Goal: Use online tool/utility: Utilize a website feature to perform a specific function

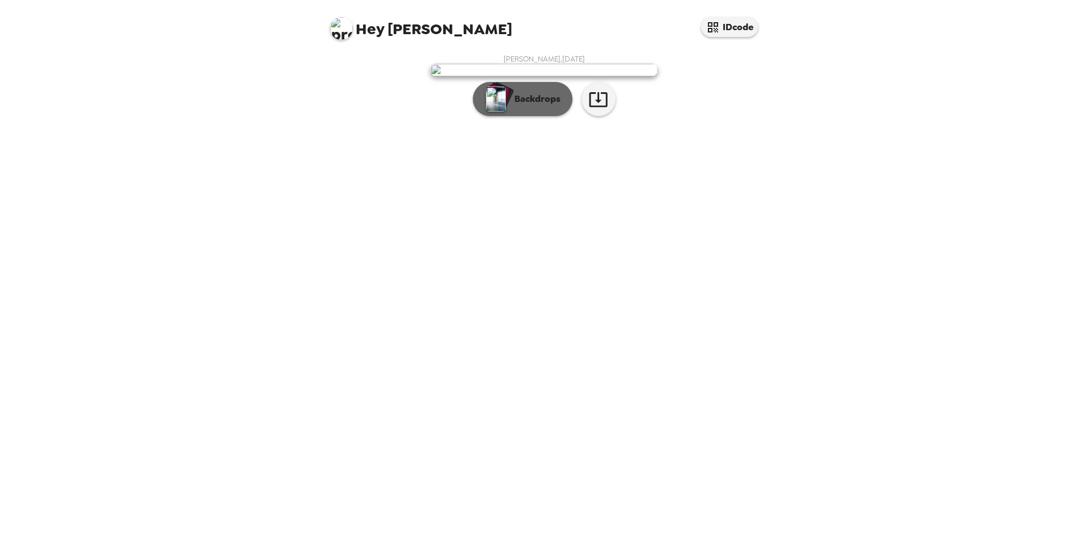
click at [544, 116] on button "Backdrops" at bounding box center [523, 99] width 100 height 34
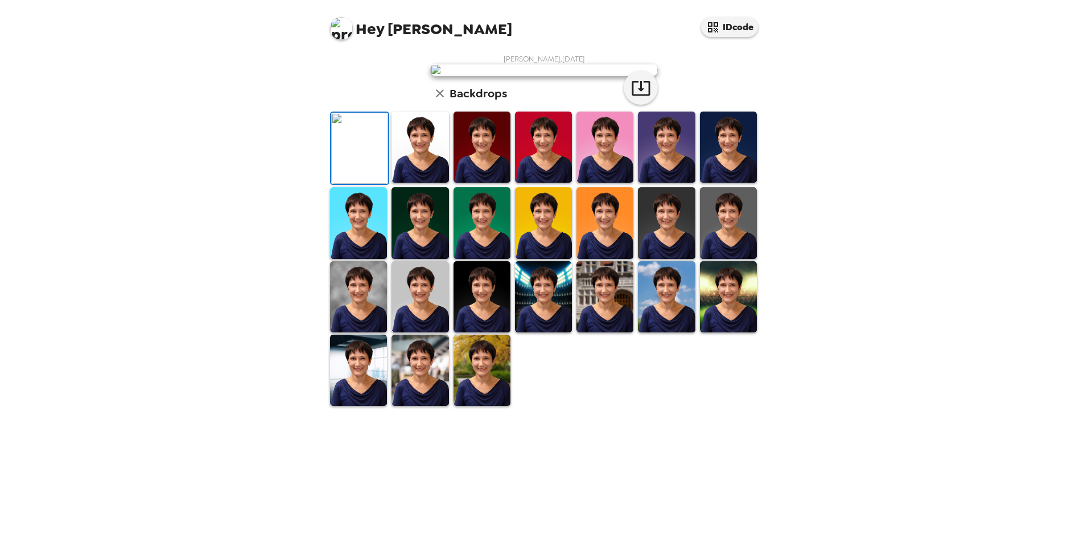
scroll to position [147, 0]
click at [468, 373] on img at bounding box center [482, 370] width 57 height 71
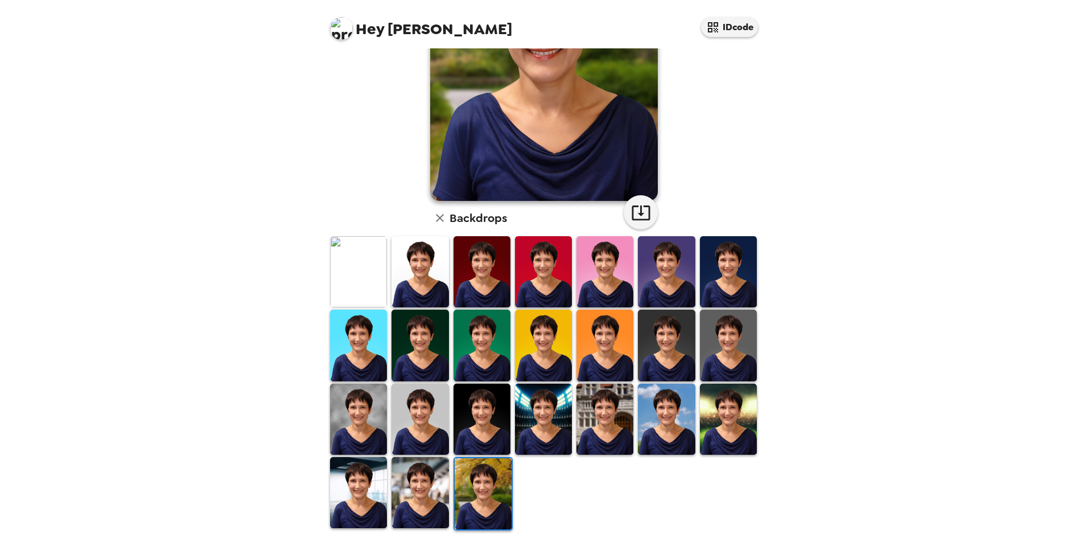
click at [371, 373] on img at bounding box center [358, 492] width 57 height 71
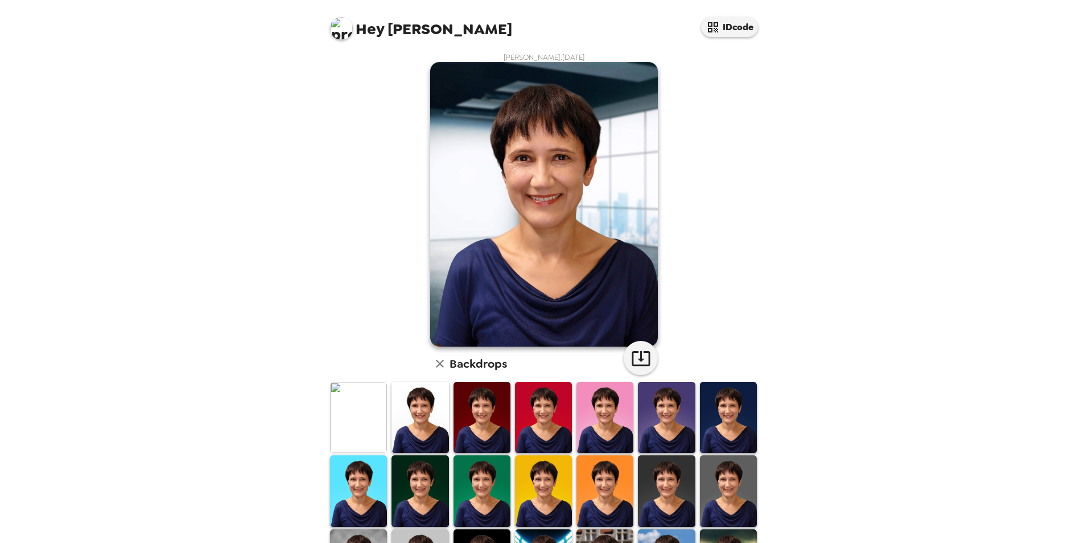
scroll to position [0, 0]
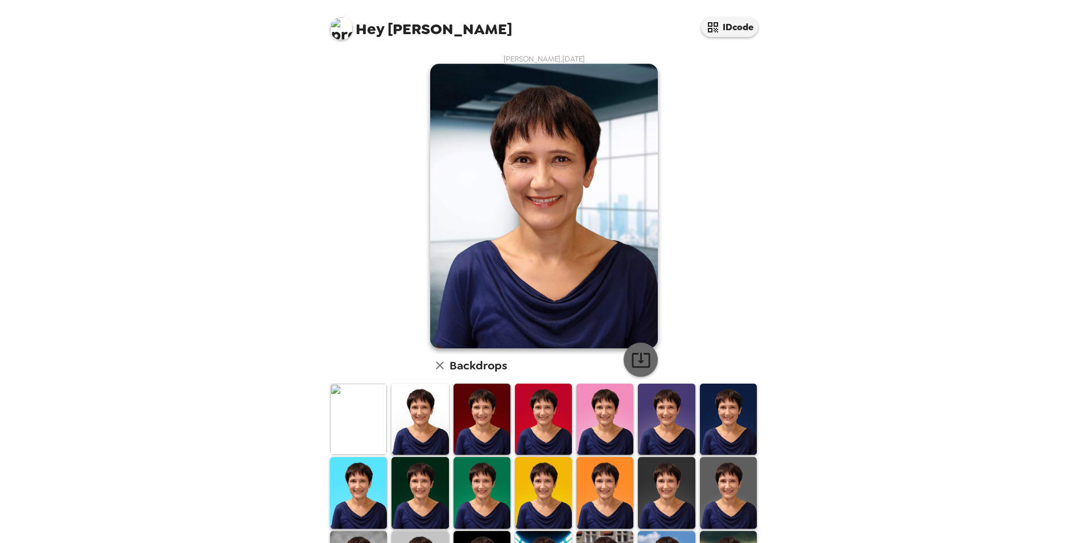
click at [632, 359] on icon "button" at bounding box center [641, 360] width 20 height 20
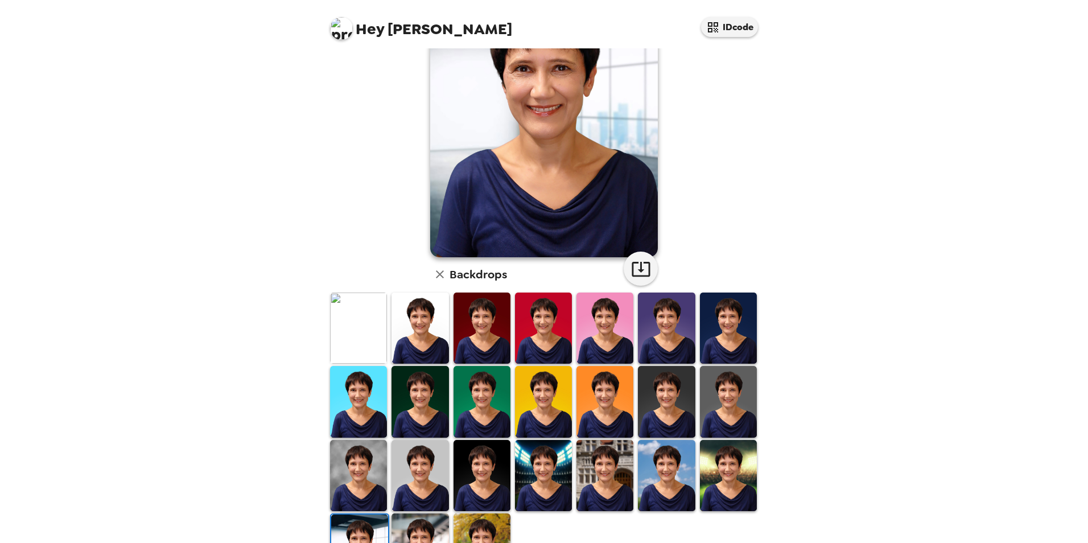
scroll to position [147, 0]
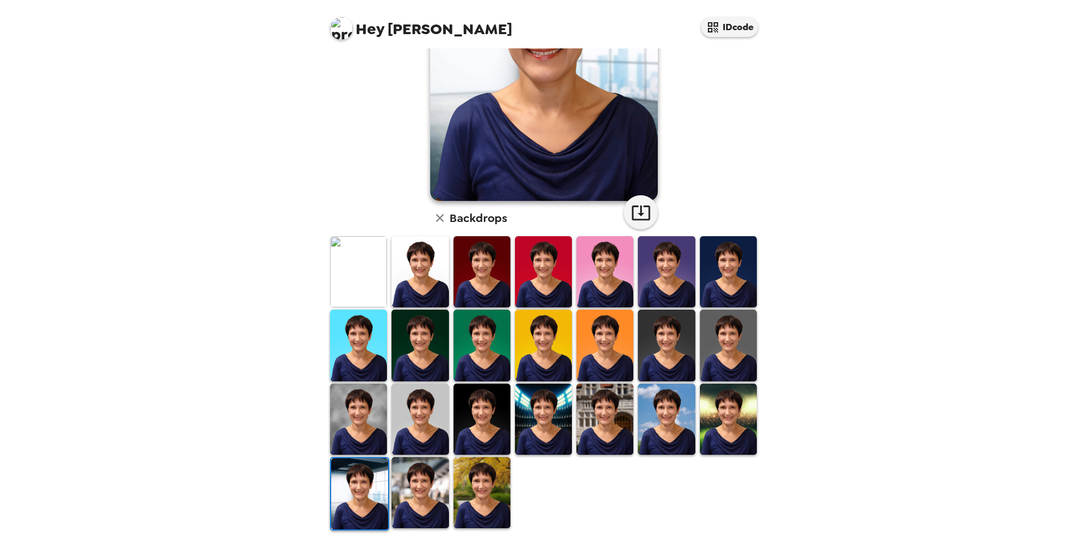
click at [355, 281] on img at bounding box center [358, 271] width 57 height 71
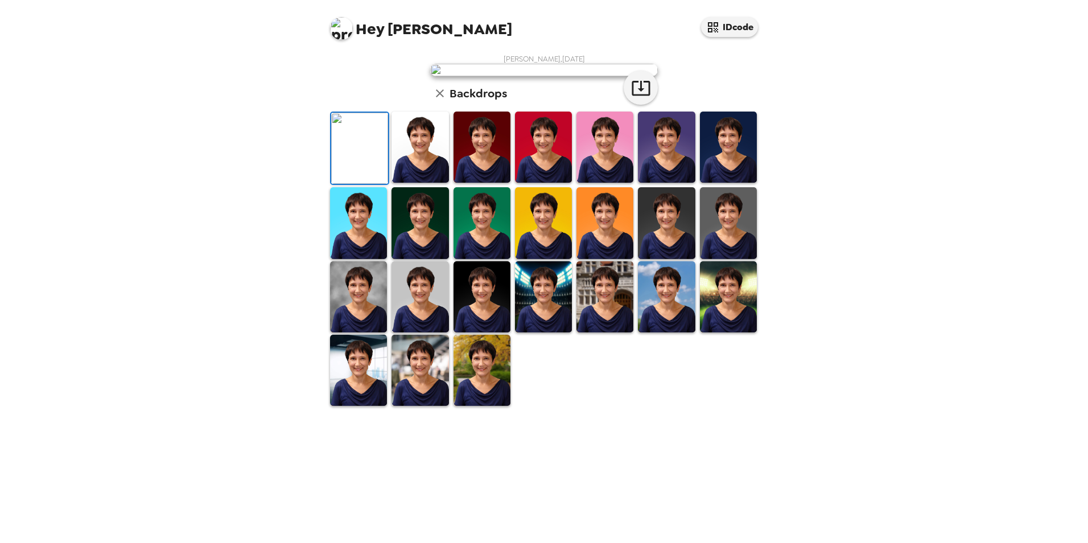
scroll to position [0, 0]
click at [632, 98] on icon "button" at bounding box center [641, 88] width 20 height 20
click at [408, 183] on img at bounding box center [420, 147] width 57 height 71
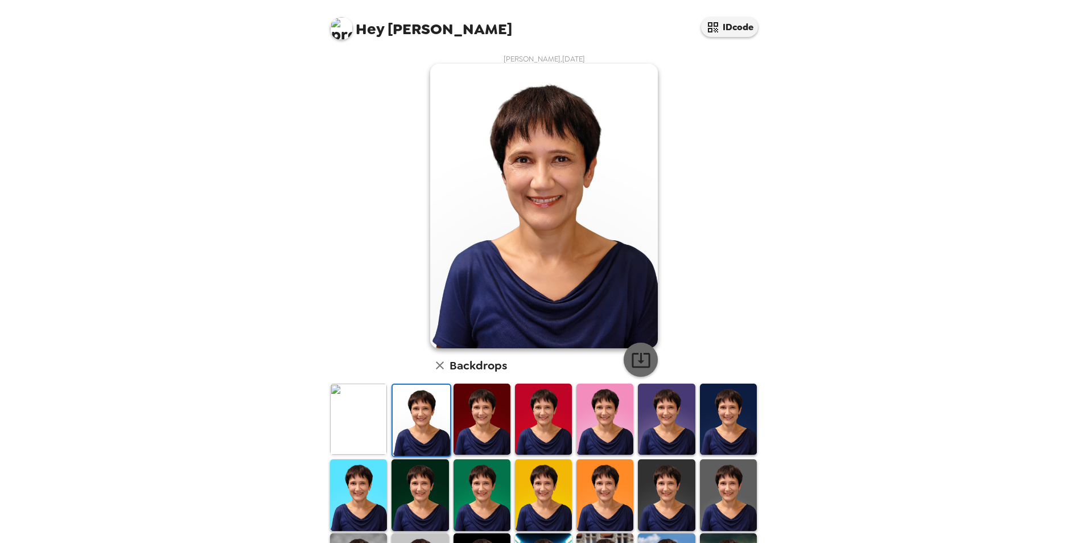
click at [638, 360] on icon "button" at bounding box center [641, 360] width 20 height 20
click at [480, 373] on img at bounding box center [482, 419] width 57 height 71
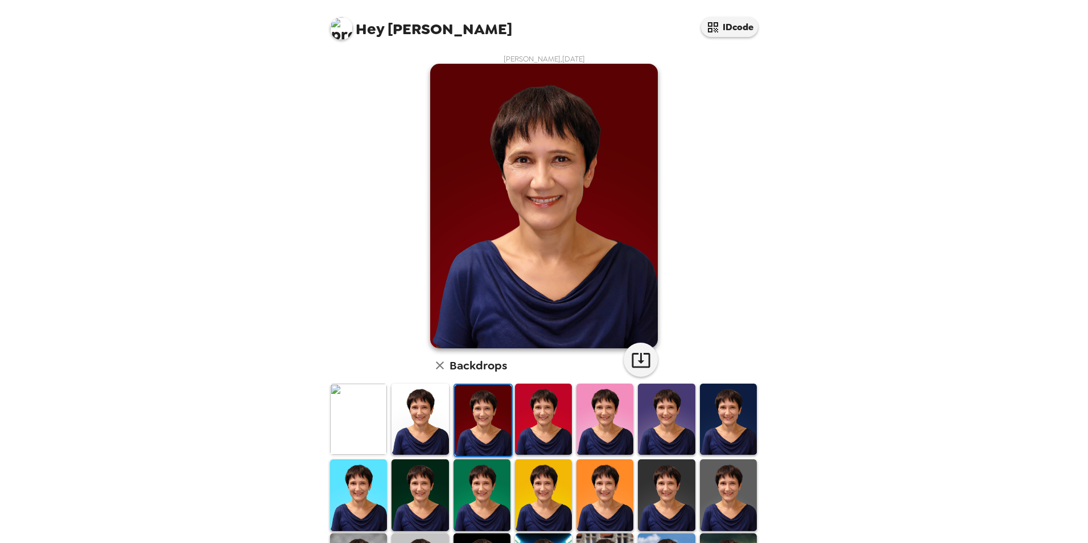
click at [538, 373] on img at bounding box center [543, 419] width 57 height 71
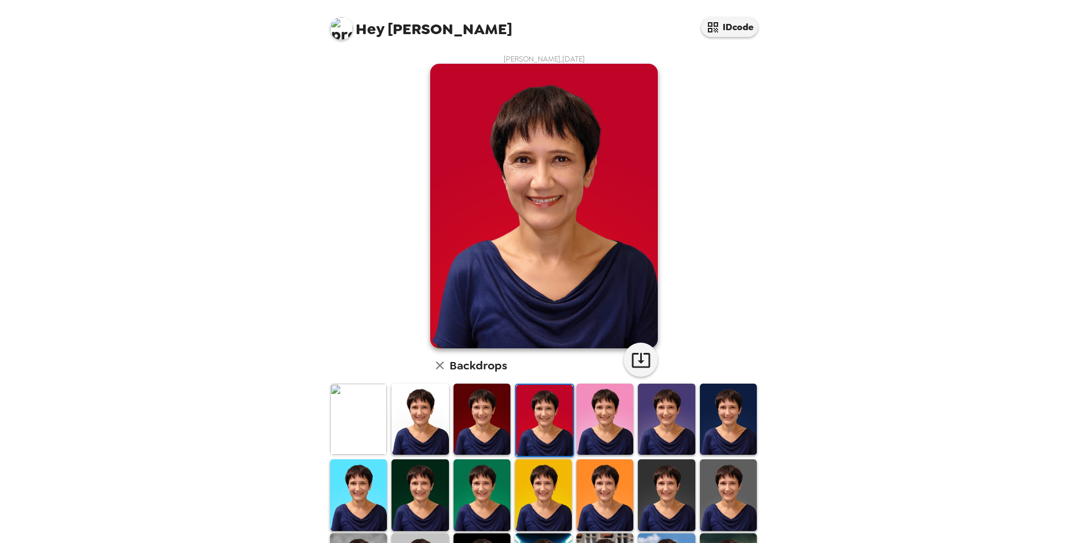
click at [602, 373] on img at bounding box center [605, 419] width 57 height 71
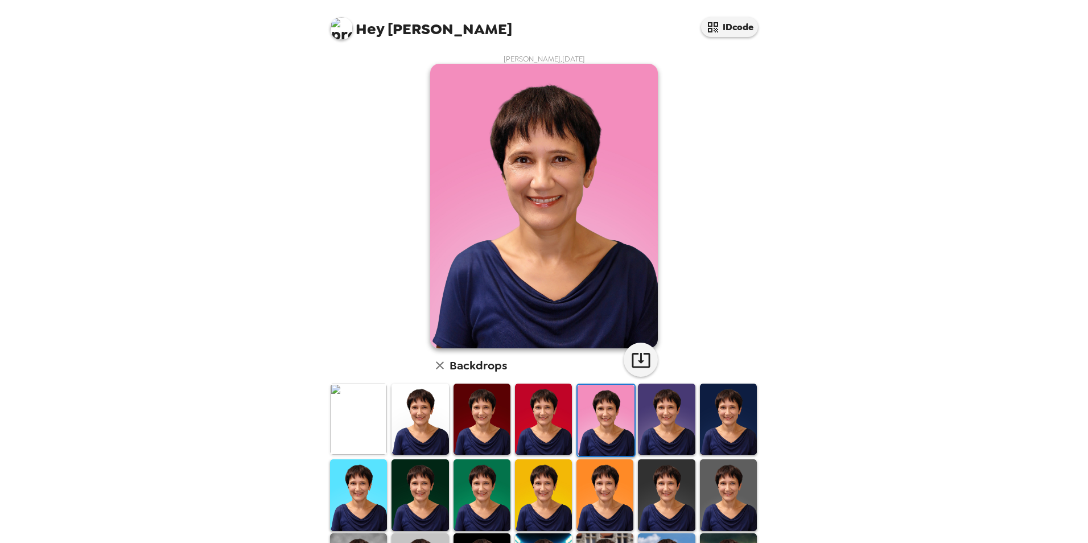
click at [673, 373] on img at bounding box center [666, 419] width 57 height 71
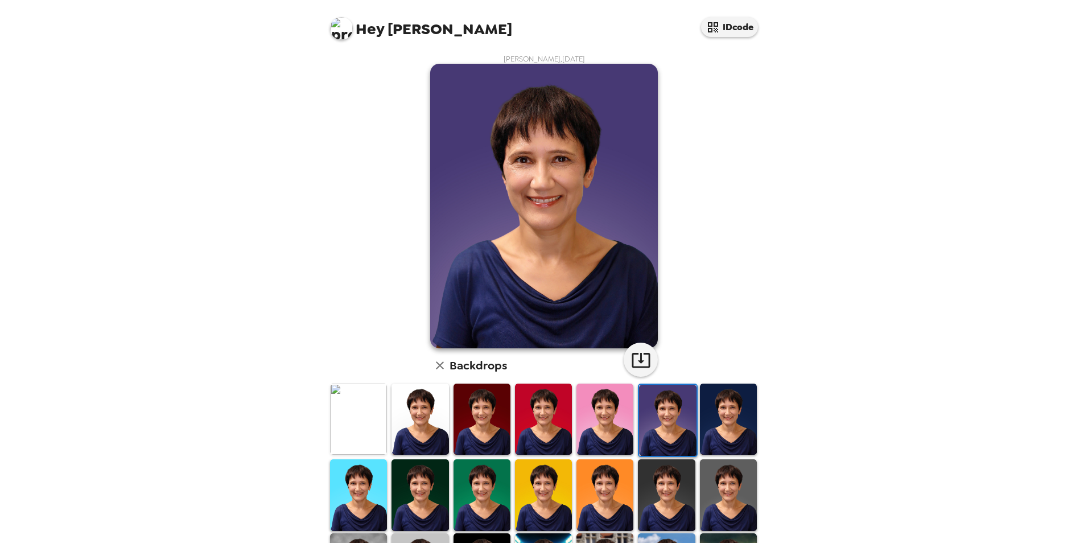
click at [711, 373] on img at bounding box center [728, 419] width 57 height 71
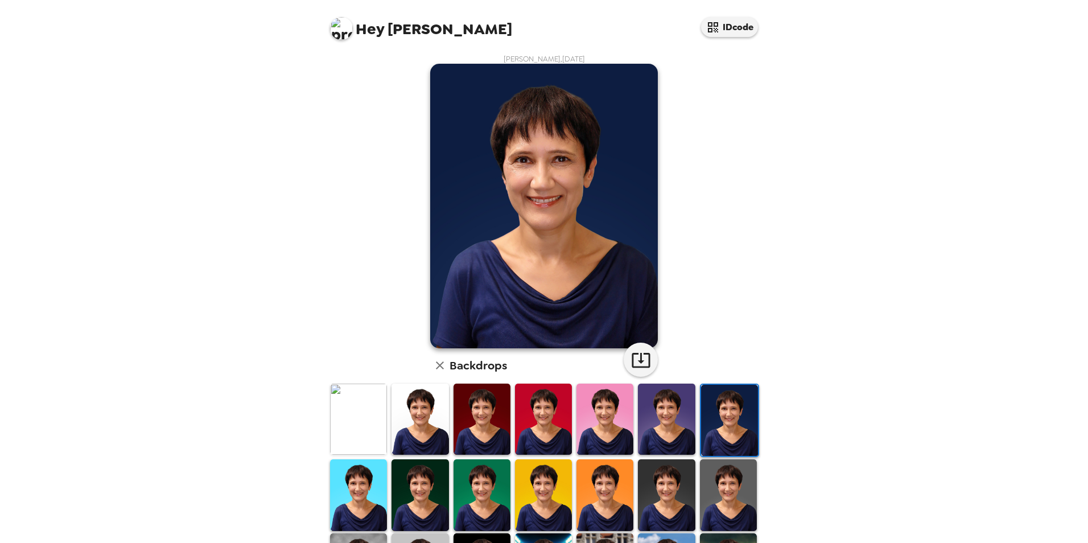
click at [665, 373] on img at bounding box center [666, 419] width 57 height 71
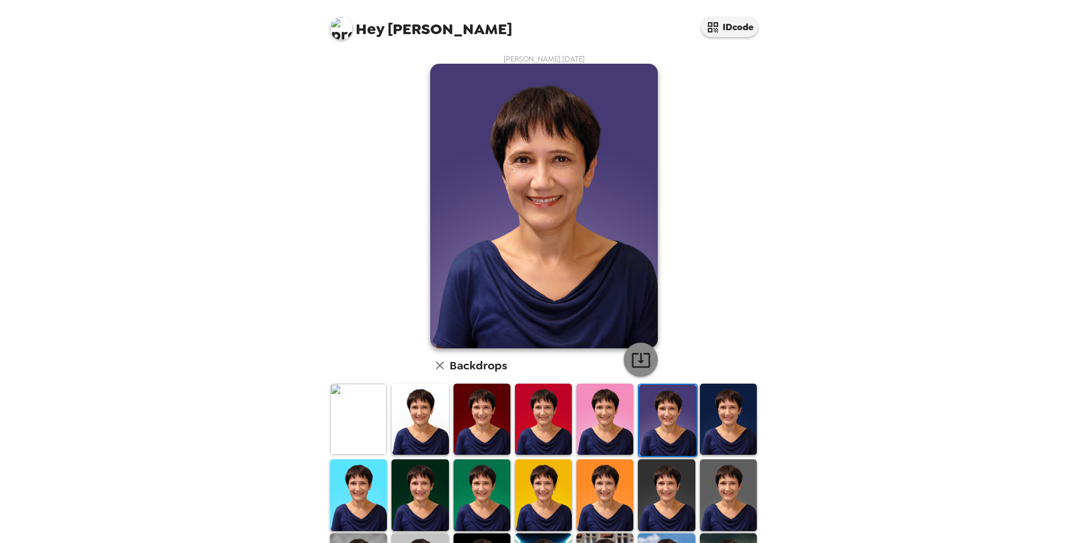
click at [640, 360] on icon "button" at bounding box center [641, 360] width 20 height 20
click at [438, 373] on img at bounding box center [420, 494] width 57 height 71
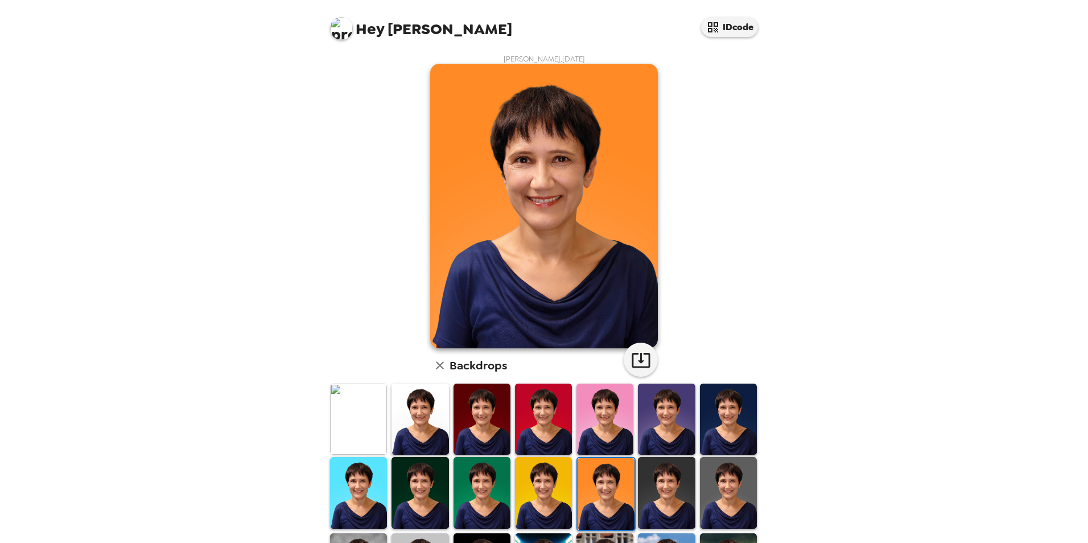
scroll to position [34, 0]
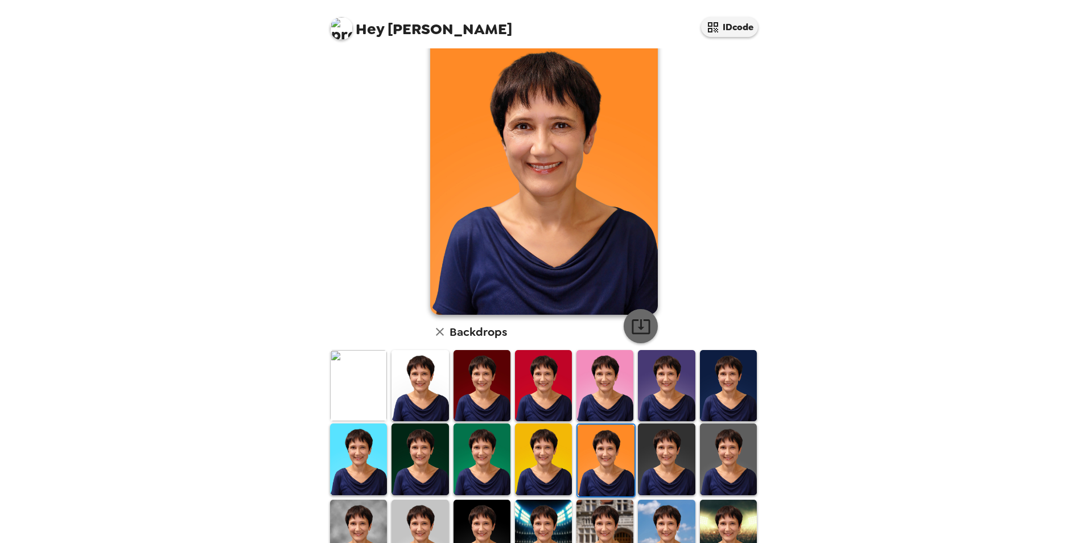
click at [642, 327] on icon "button" at bounding box center [641, 326] width 20 height 20
click at [648, 448] on img at bounding box center [666, 459] width 57 height 71
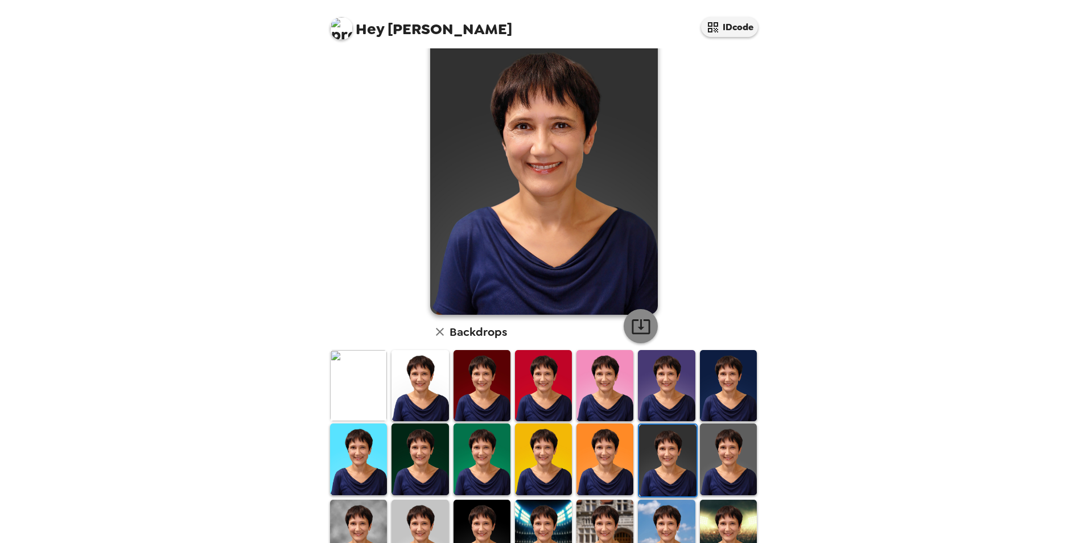
click at [640, 330] on icon "button" at bounding box center [641, 326] width 20 height 20
click at [706, 464] on img at bounding box center [728, 459] width 57 height 71
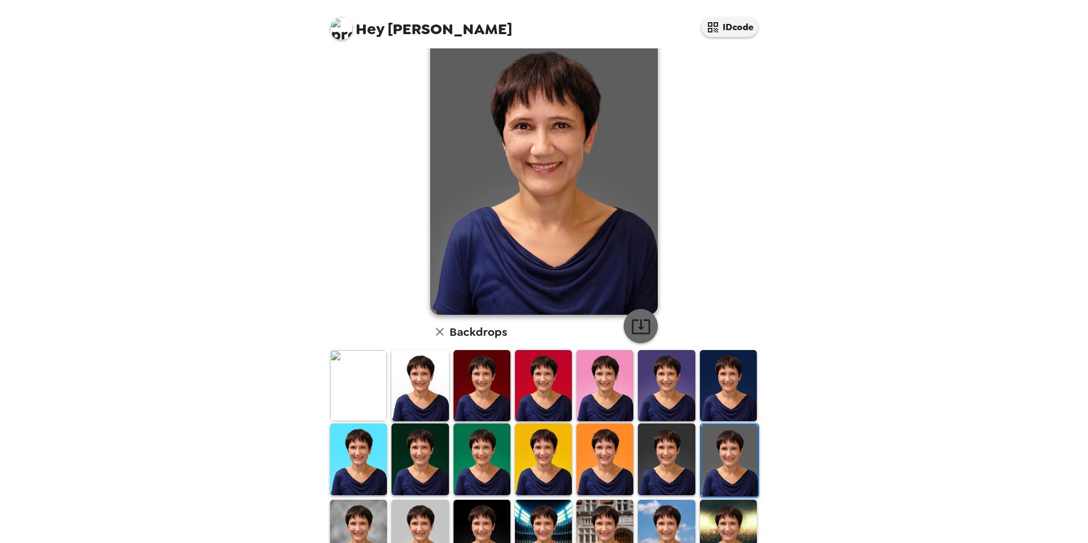
click at [639, 323] on icon "button" at bounding box center [641, 326] width 20 height 20
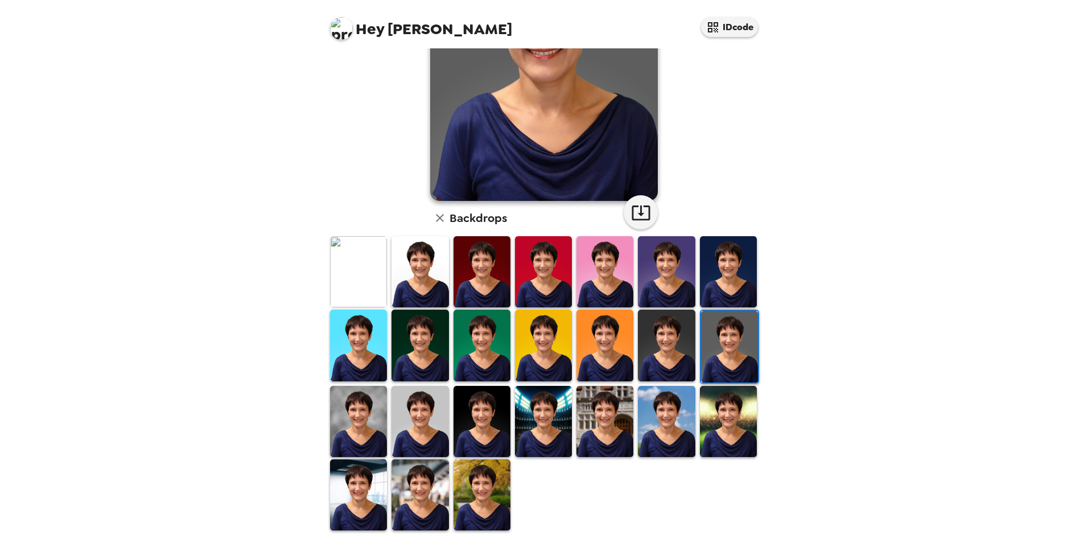
scroll to position [91, 0]
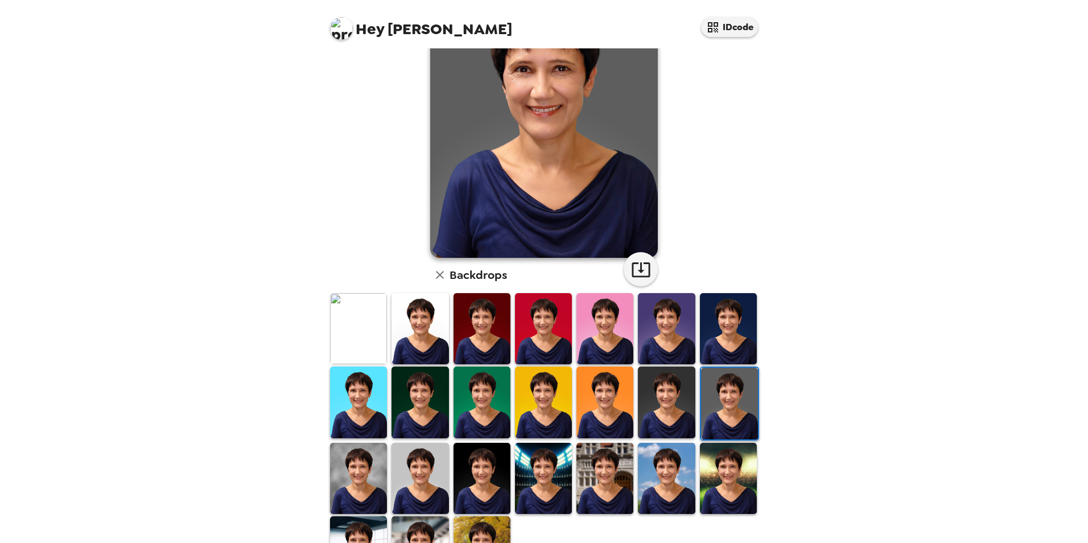
click at [372, 457] on img at bounding box center [358, 478] width 57 height 71
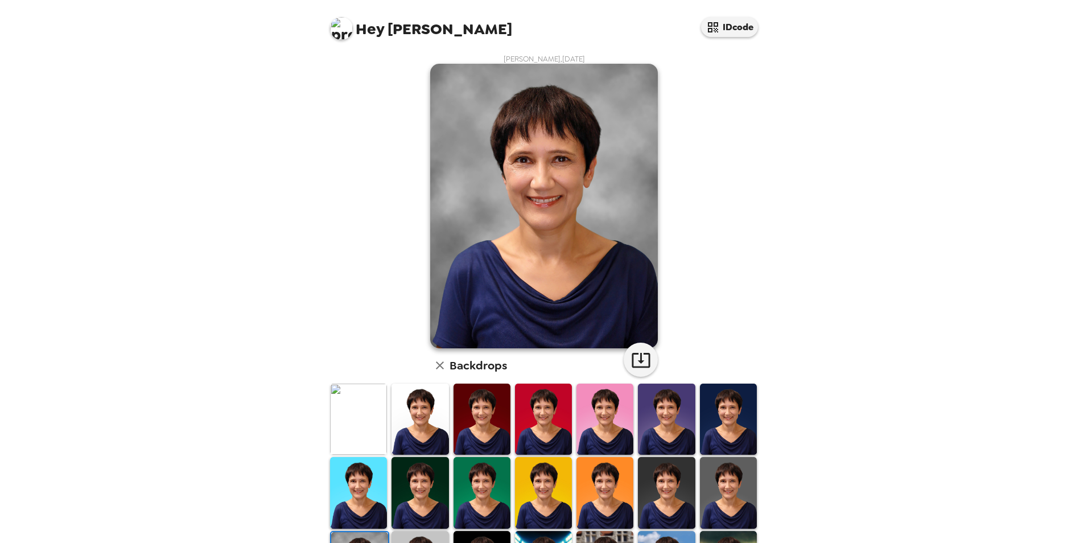
scroll to position [57, 0]
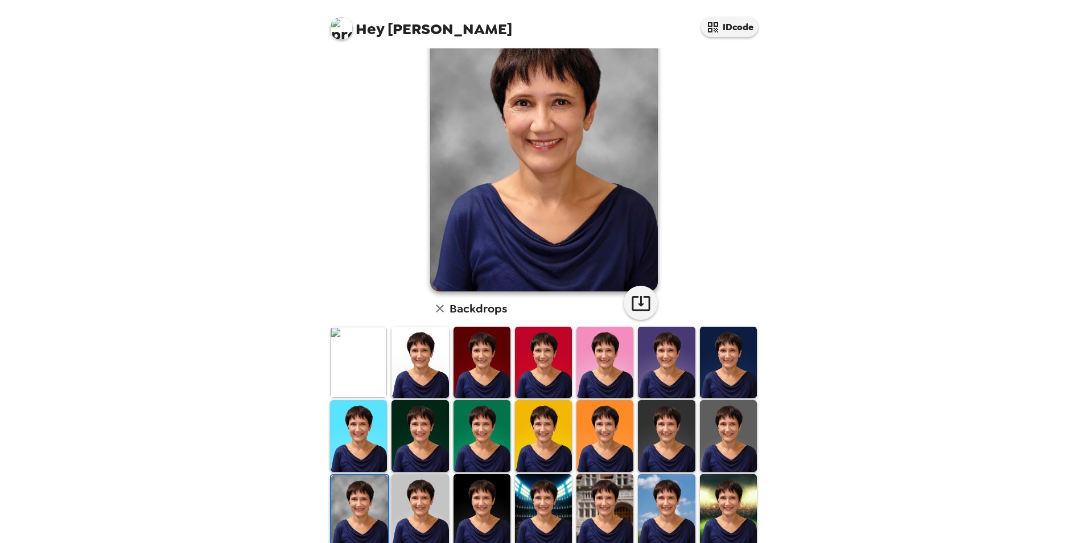
click at [413, 488] on img at bounding box center [420, 509] width 57 height 71
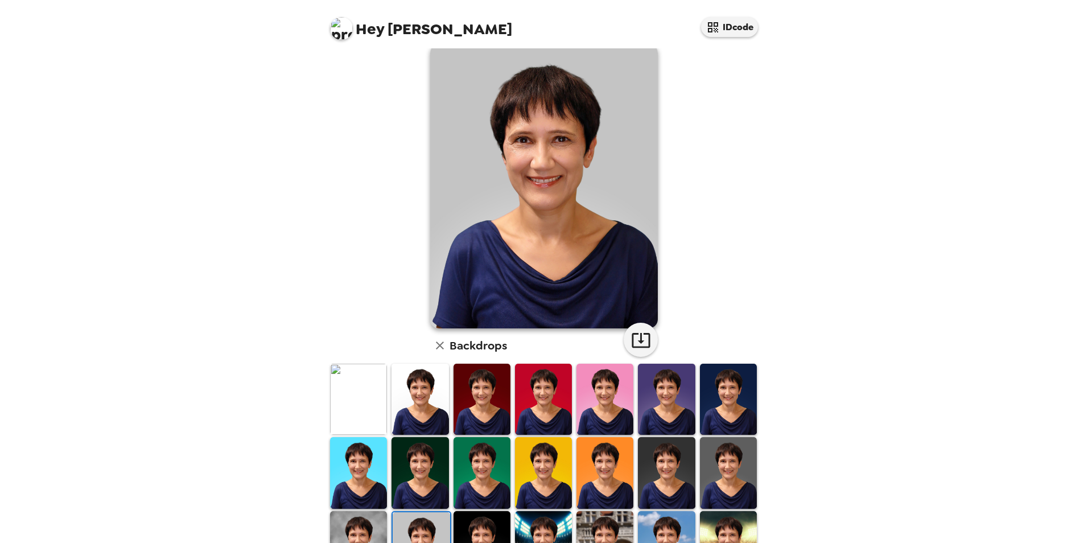
scroll to position [0, 0]
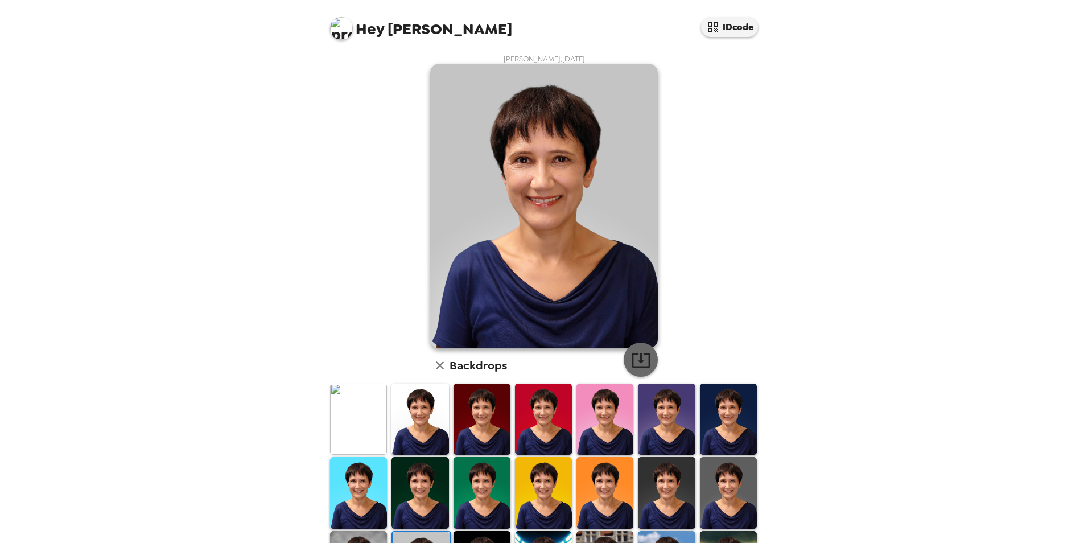
click at [636, 354] on icon "button" at bounding box center [641, 360] width 18 height 15
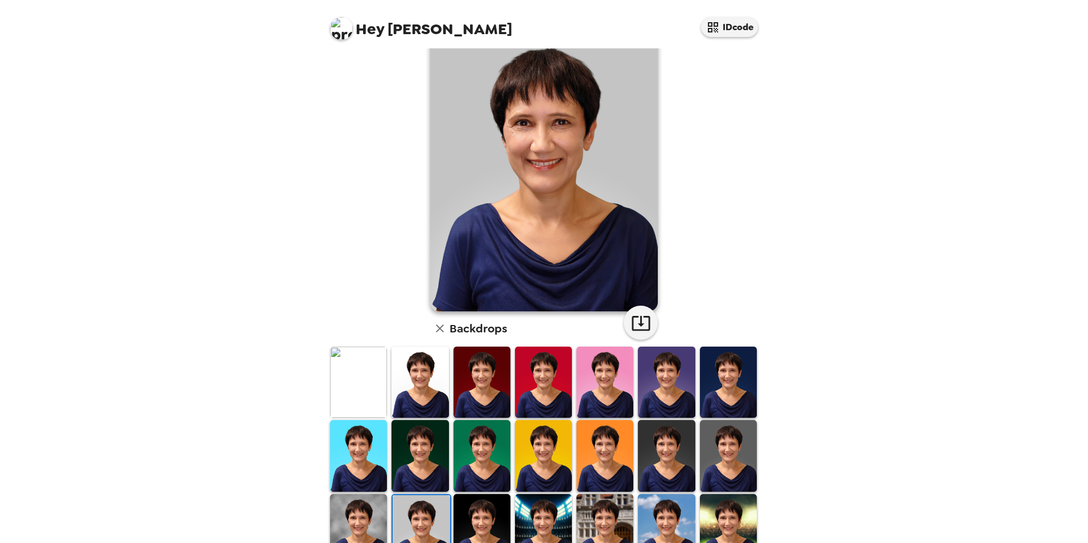
scroll to position [57, 0]
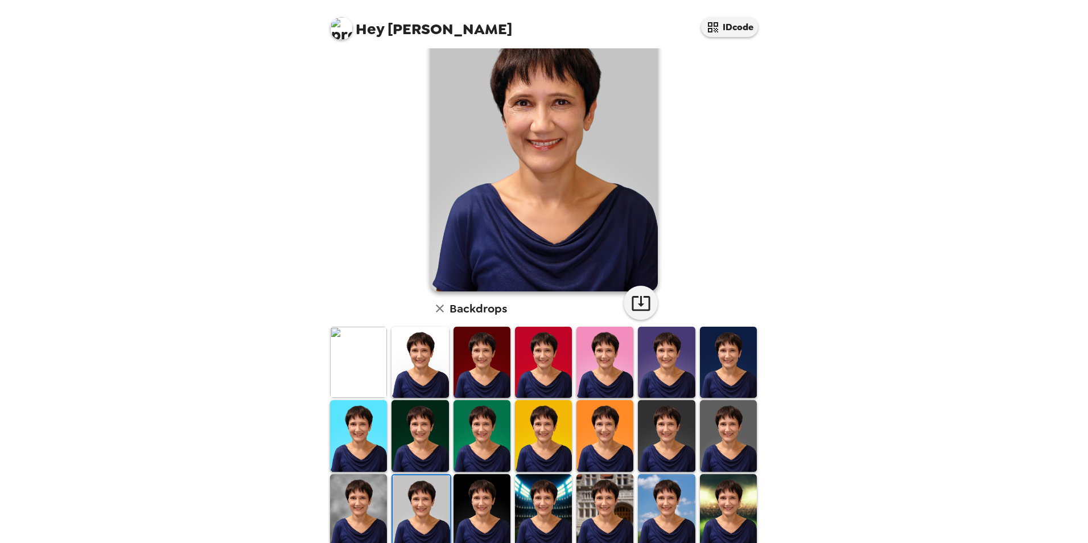
click at [476, 494] on img at bounding box center [482, 509] width 57 height 71
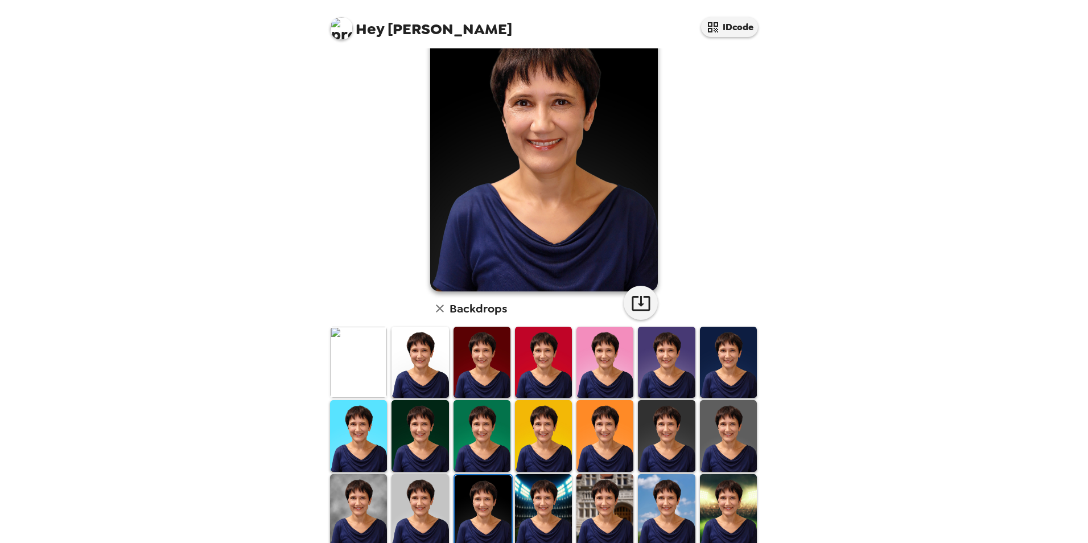
scroll to position [0, 0]
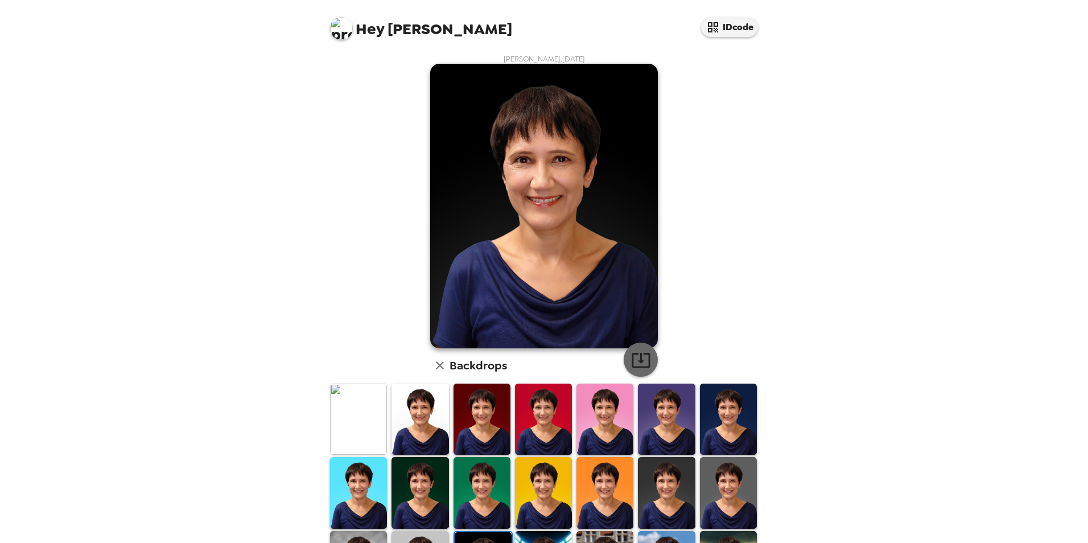
click at [636, 361] on icon "button" at bounding box center [641, 360] width 18 height 15
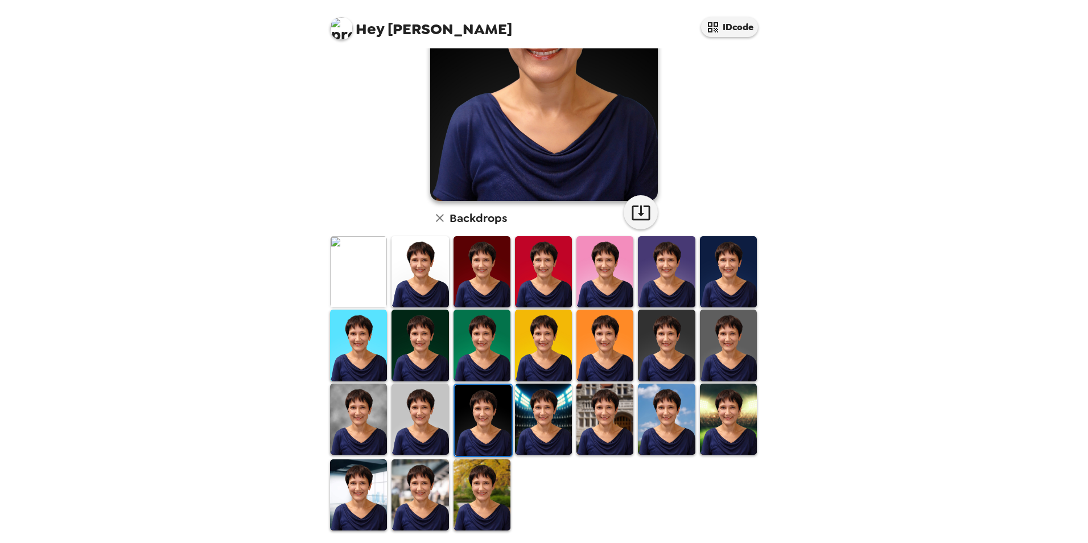
click at [533, 419] on img at bounding box center [543, 419] width 57 height 71
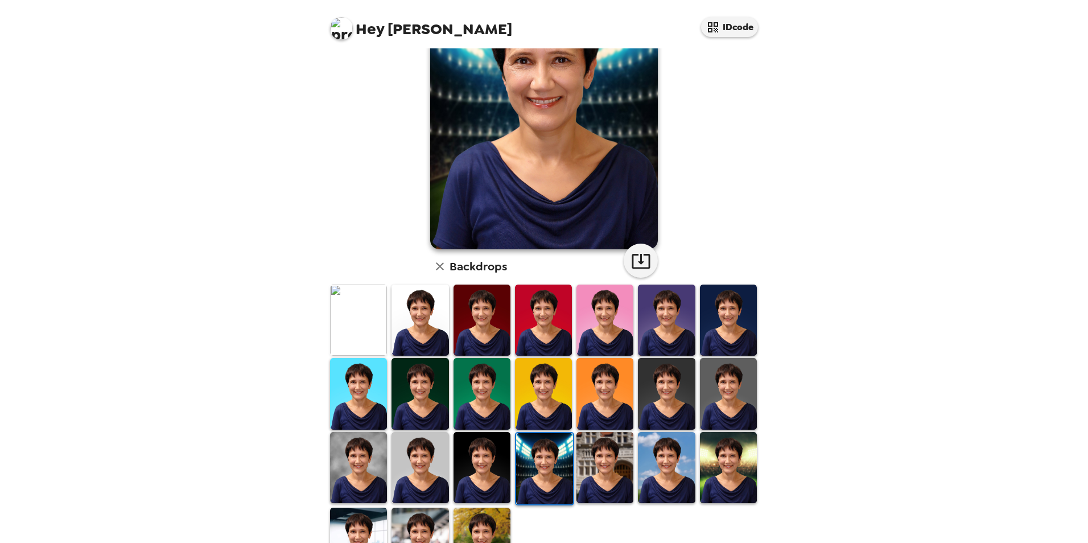
scroll to position [34, 0]
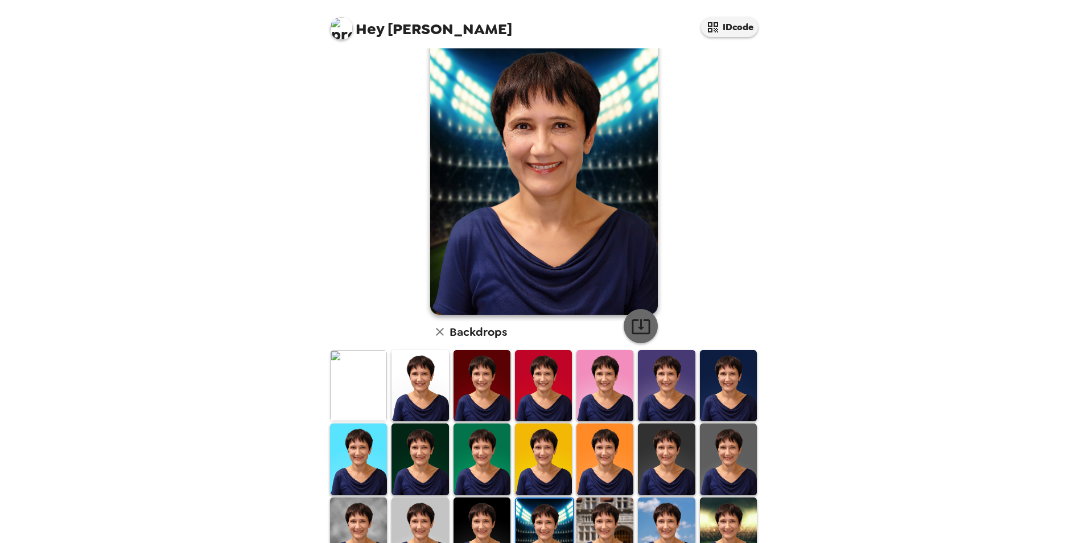
click at [641, 325] on icon "button" at bounding box center [641, 326] width 20 height 20
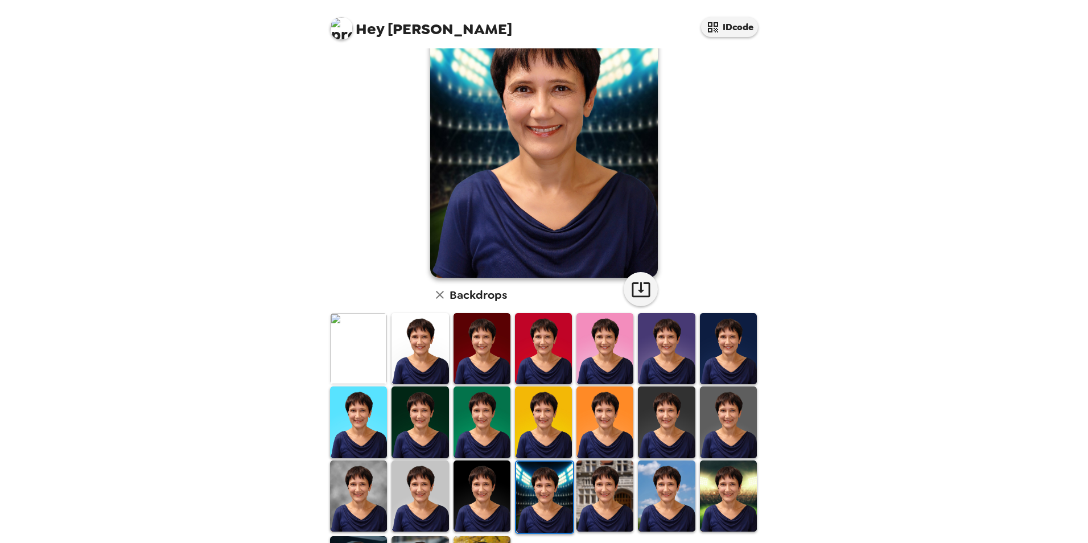
scroll to position [91, 0]
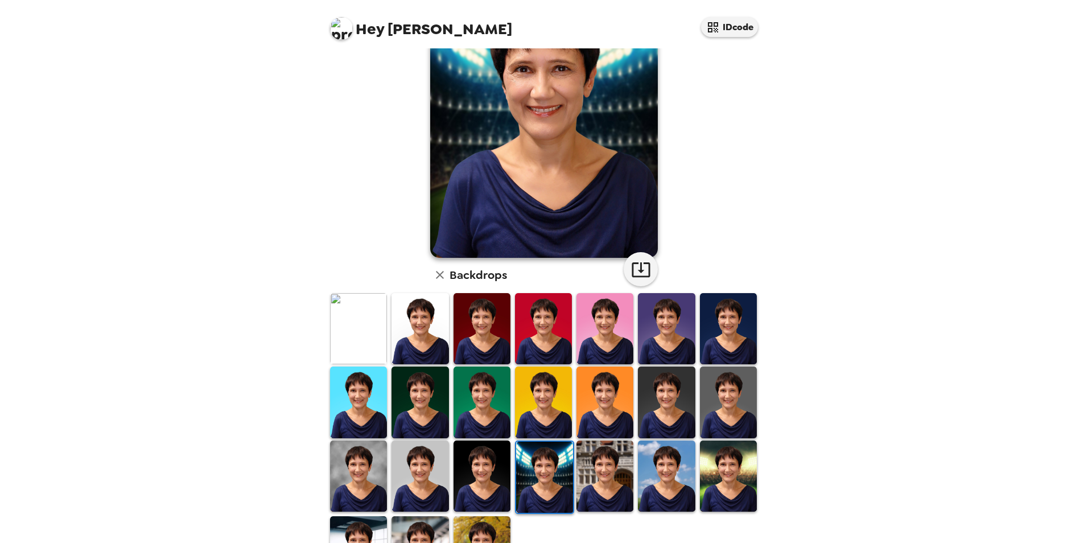
click at [609, 509] on div at bounding box center [604, 477] width 61 height 76
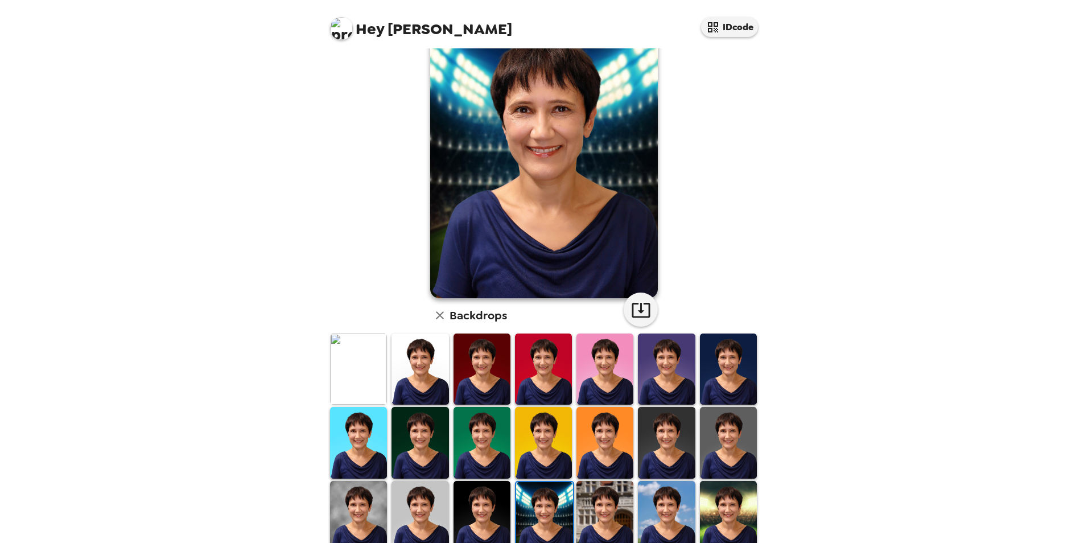
scroll to position [0, 0]
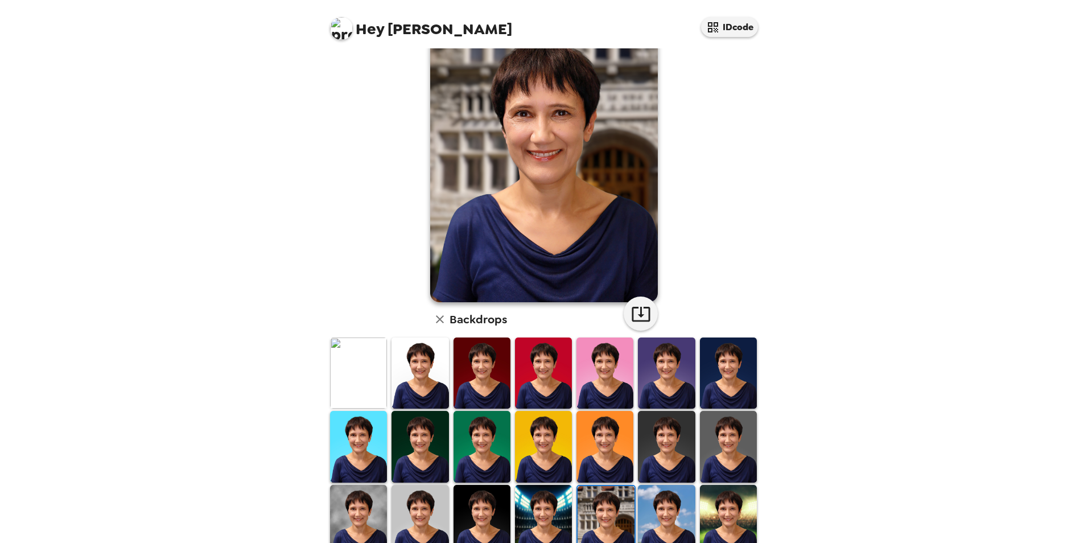
scroll to position [114, 0]
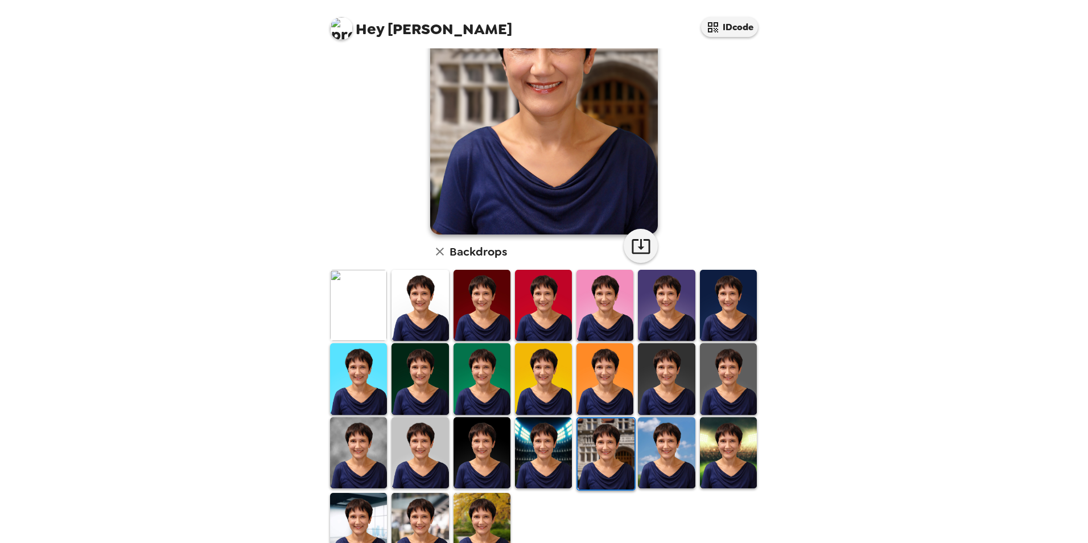
click at [668, 464] on img at bounding box center [666, 452] width 57 height 71
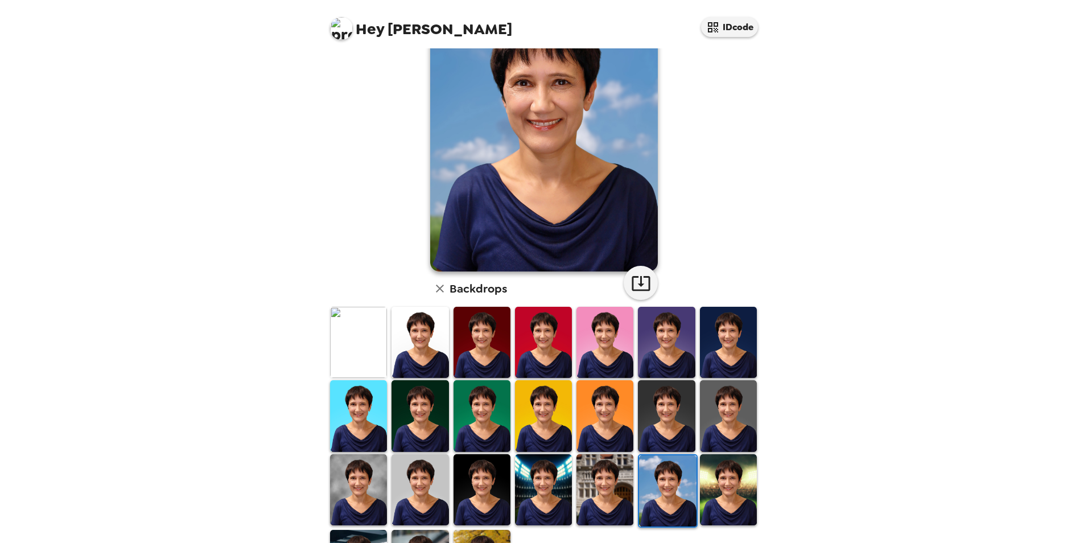
scroll to position [0, 0]
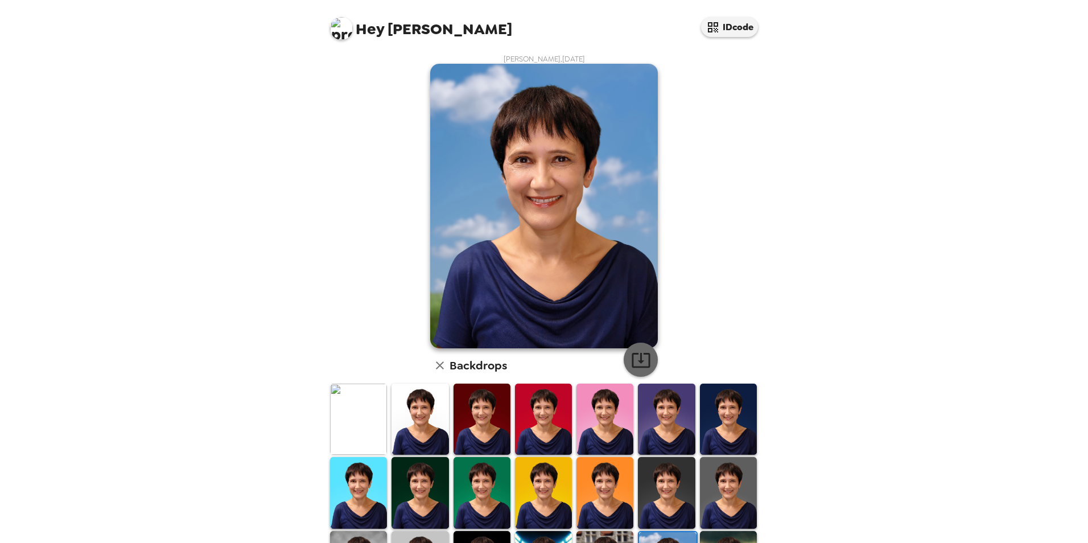
click at [637, 360] on icon "button" at bounding box center [641, 360] width 18 height 15
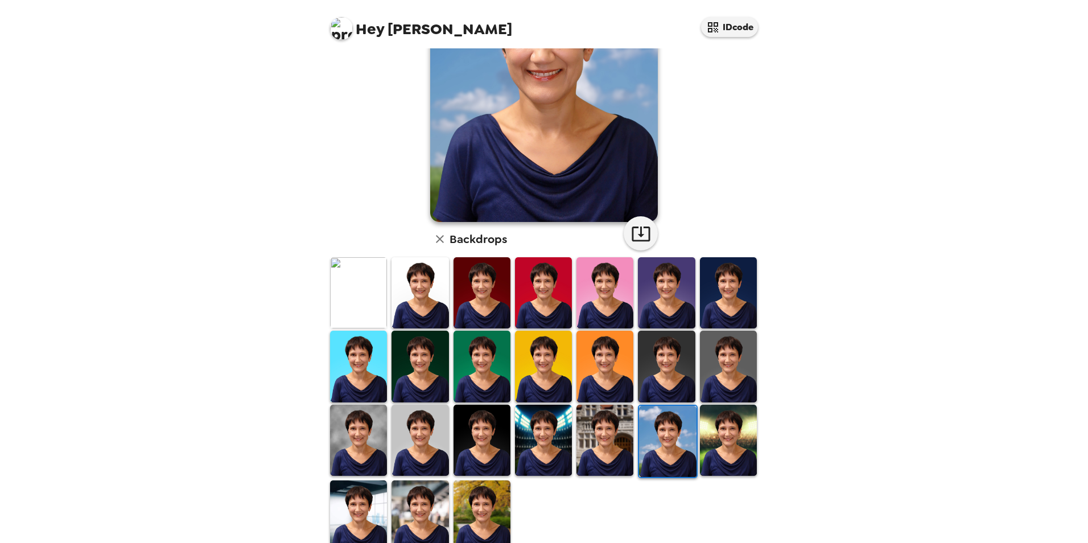
scroll to position [147, 0]
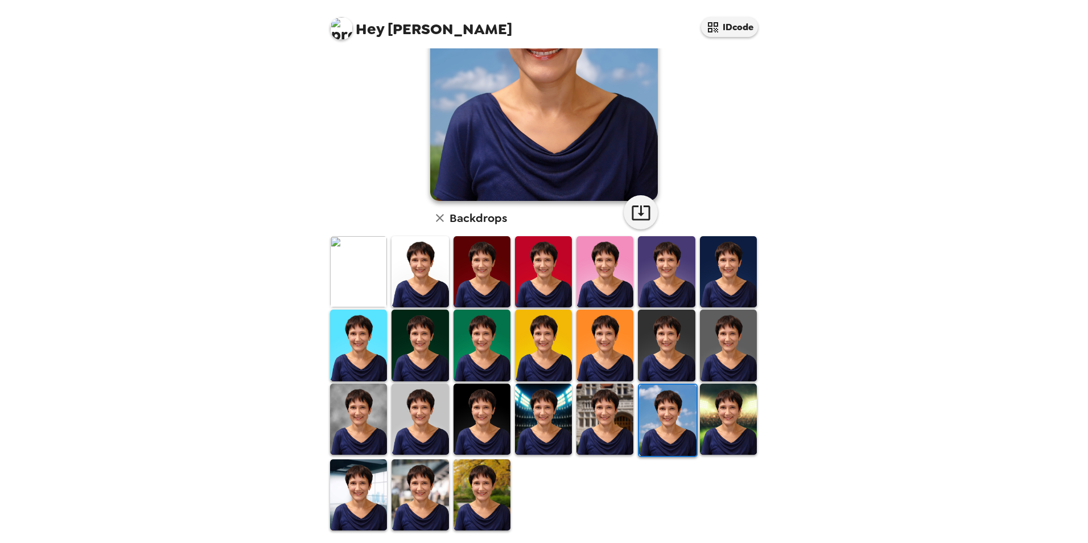
click at [708, 433] on img at bounding box center [728, 419] width 57 height 71
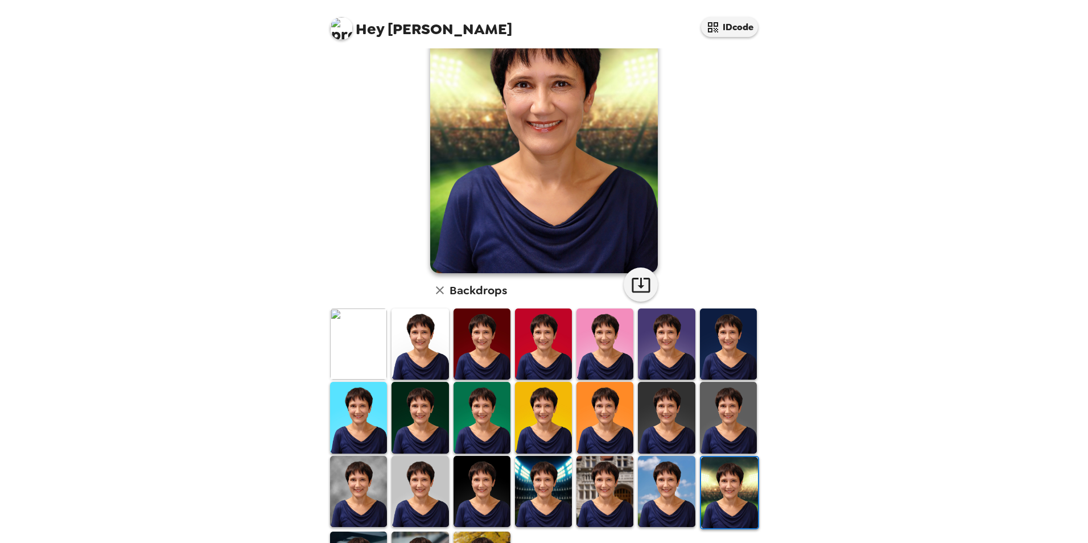
scroll to position [34, 0]
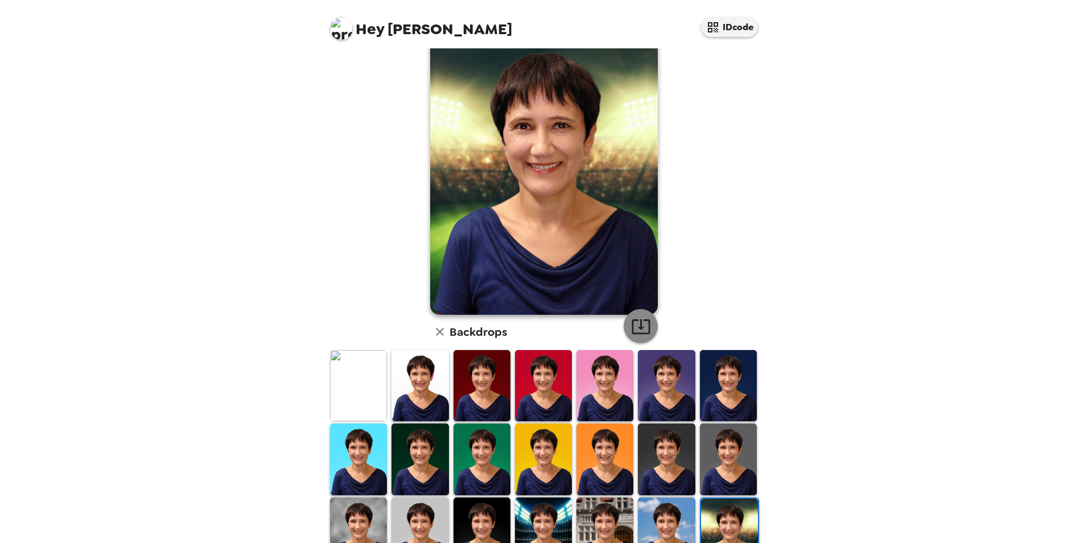
click at [638, 324] on icon "button" at bounding box center [641, 326] width 20 height 20
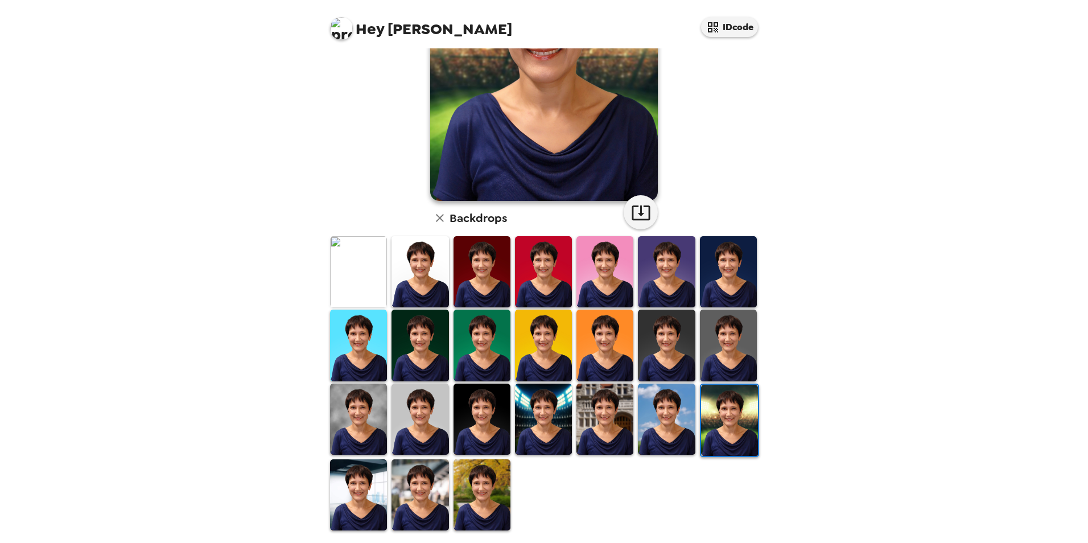
click at [379, 485] on img at bounding box center [358, 494] width 57 height 71
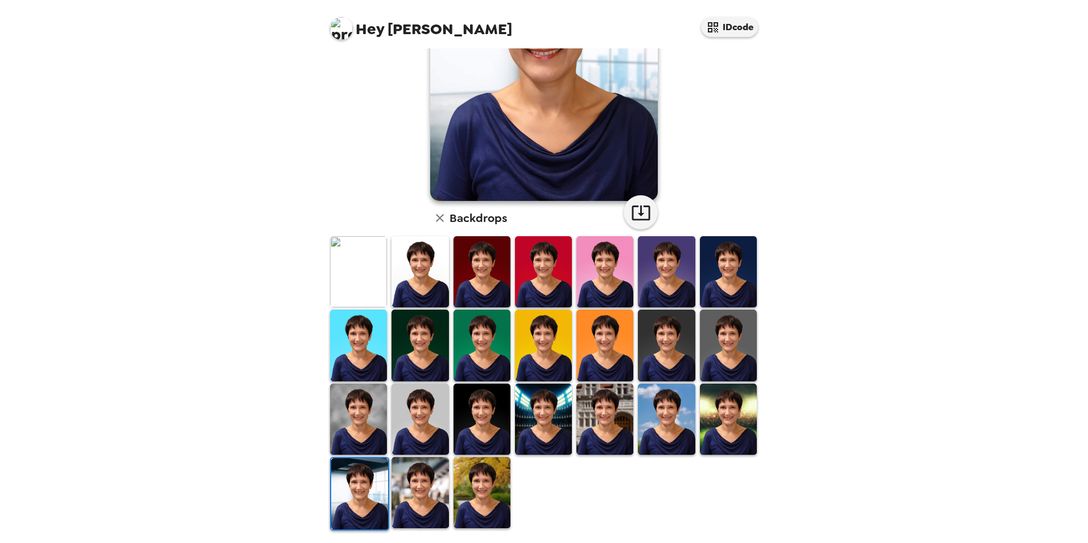
scroll to position [0, 0]
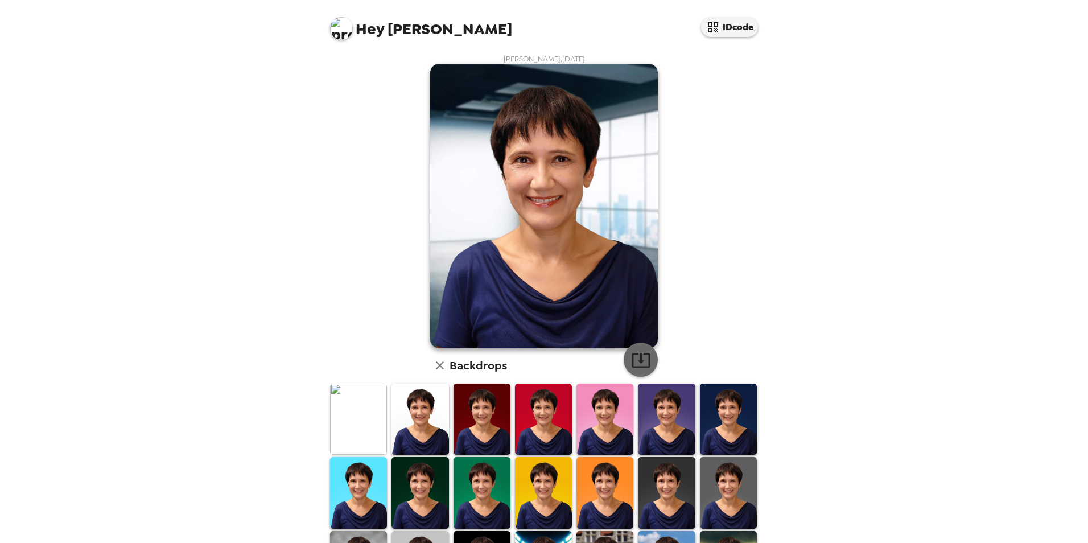
click at [632, 364] on icon "button" at bounding box center [641, 360] width 20 height 20
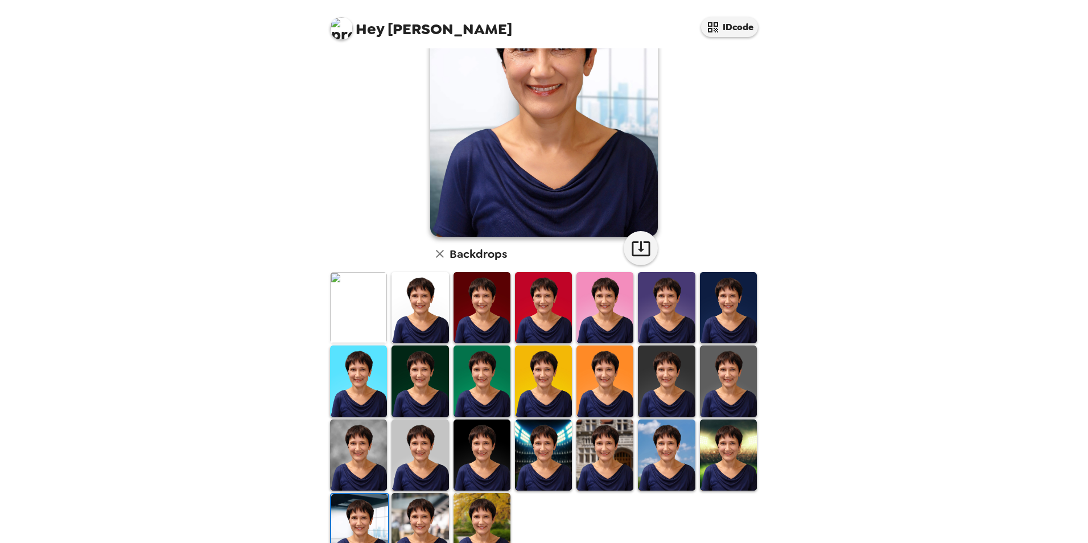
scroll to position [114, 0]
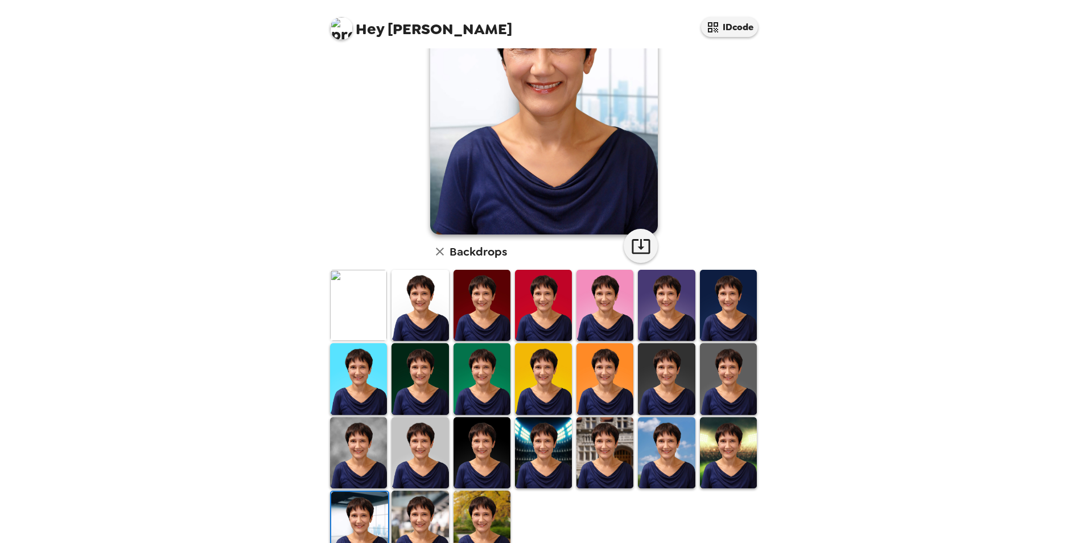
drag, startPoint x: 419, startPoint y: 512, endPoint x: 455, endPoint y: 464, distance: 59.7
click at [419, 512] on img at bounding box center [420, 526] width 57 height 71
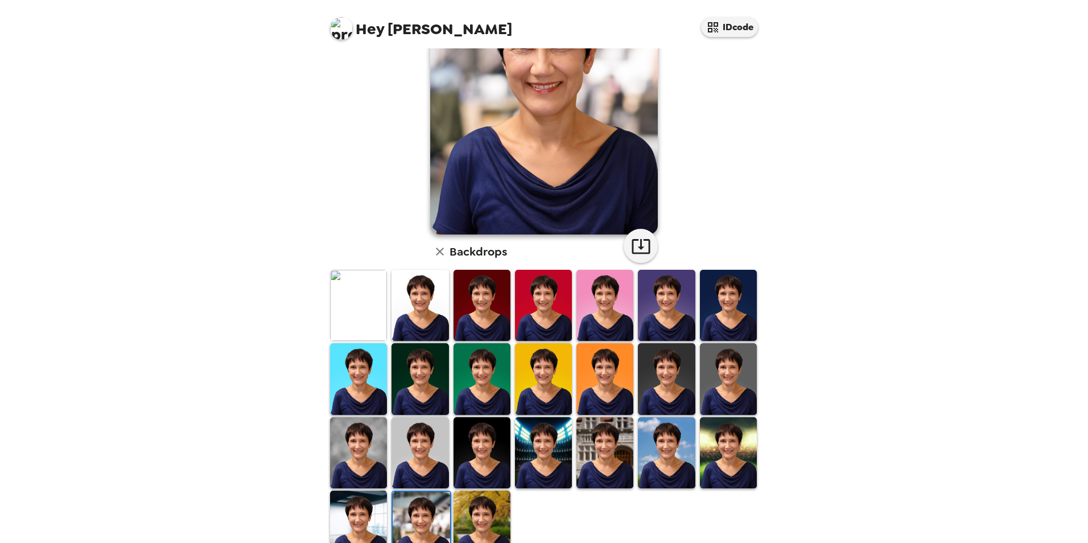
scroll to position [0, 0]
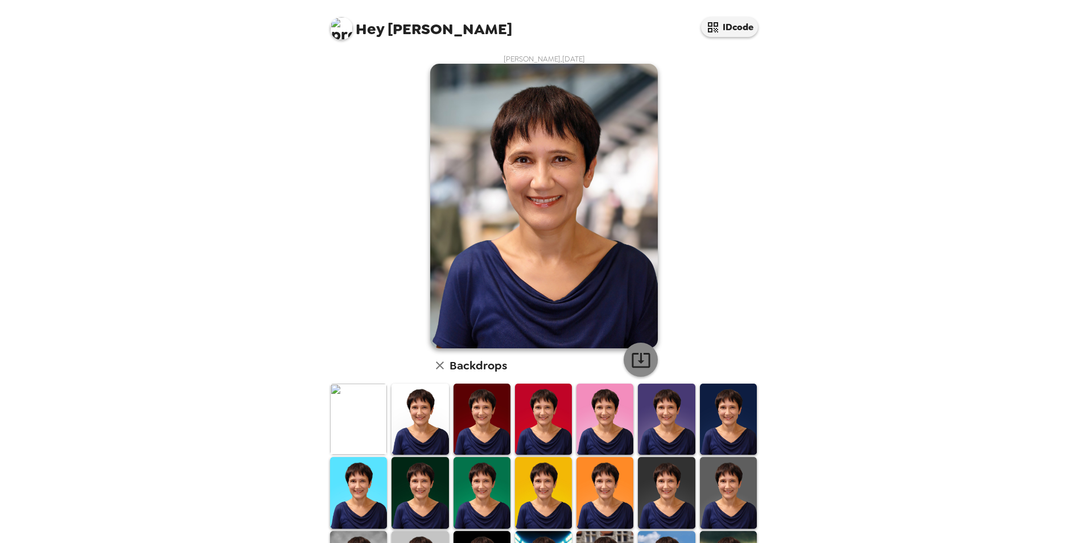
click at [645, 361] on icon "button" at bounding box center [641, 360] width 18 height 15
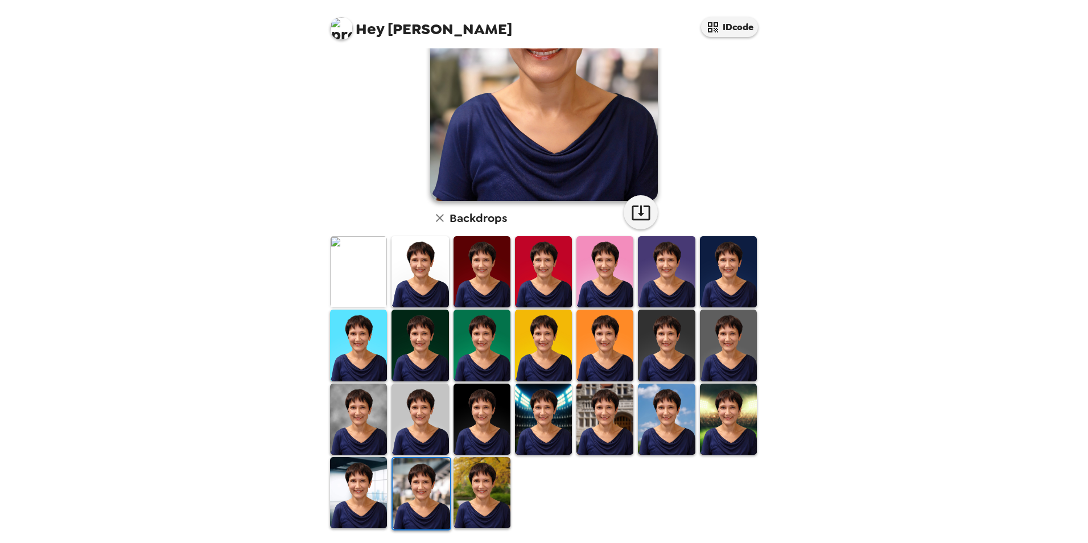
drag, startPoint x: 480, startPoint y: 475, endPoint x: 524, endPoint y: 368, distance: 115.1
click at [480, 475] on img at bounding box center [482, 492] width 57 height 71
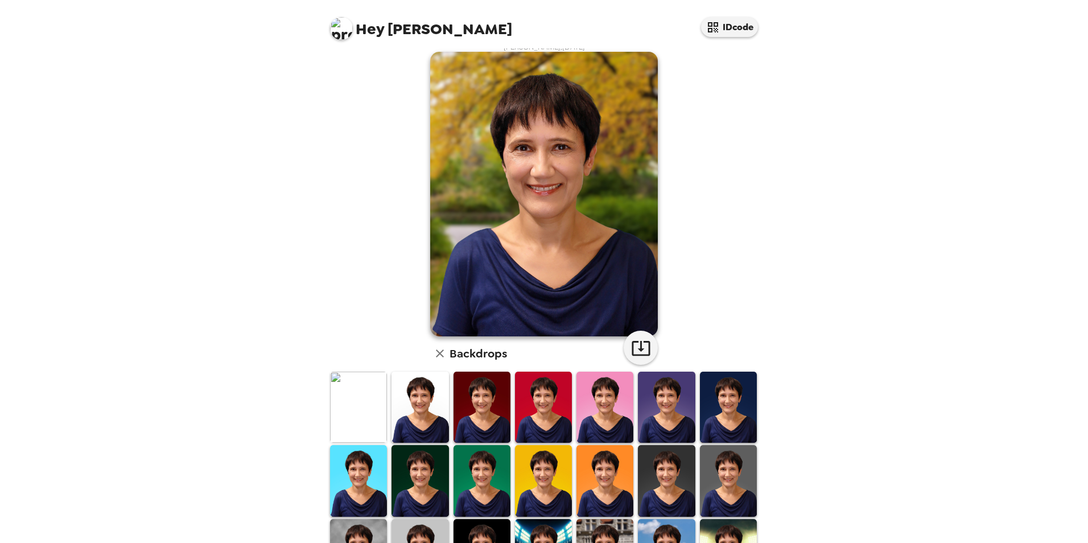
scroll to position [0, 0]
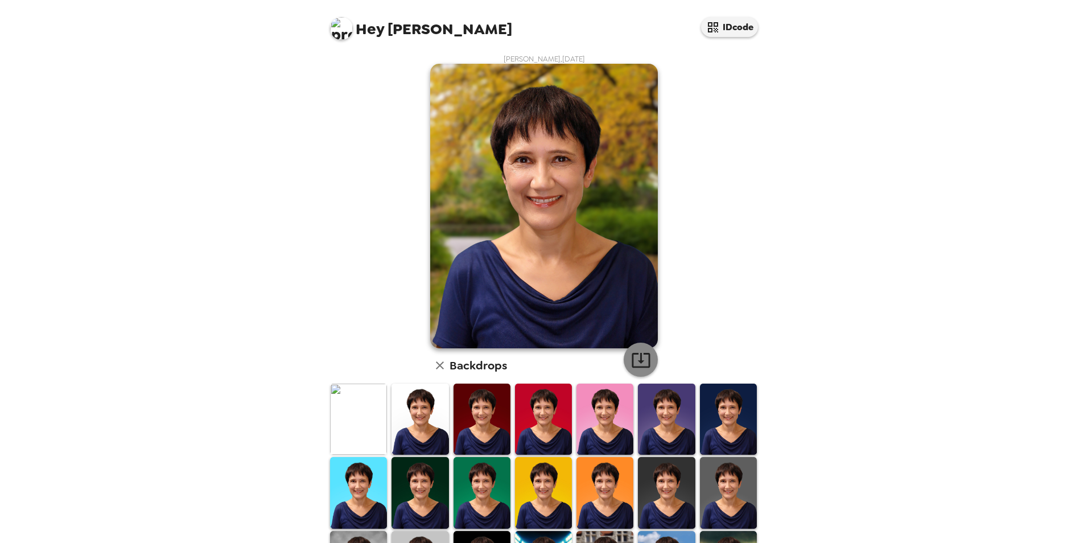
click at [634, 357] on icon "button" at bounding box center [641, 360] width 20 height 20
click at [361, 420] on img at bounding box center [358, 419] width 57 height 71
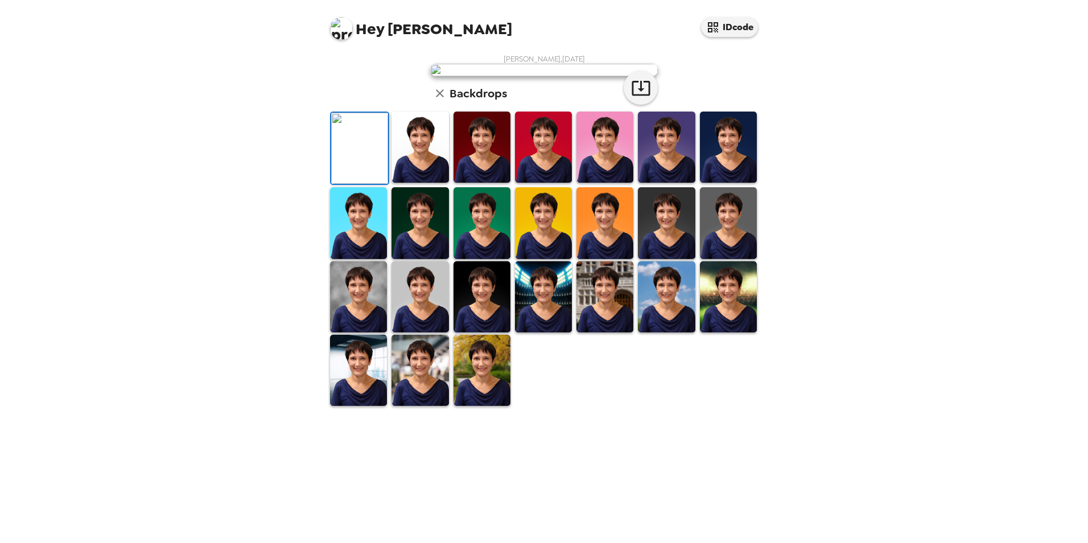
click at [407, 183] on img at bounding box center [420, 147] width 57 height 71
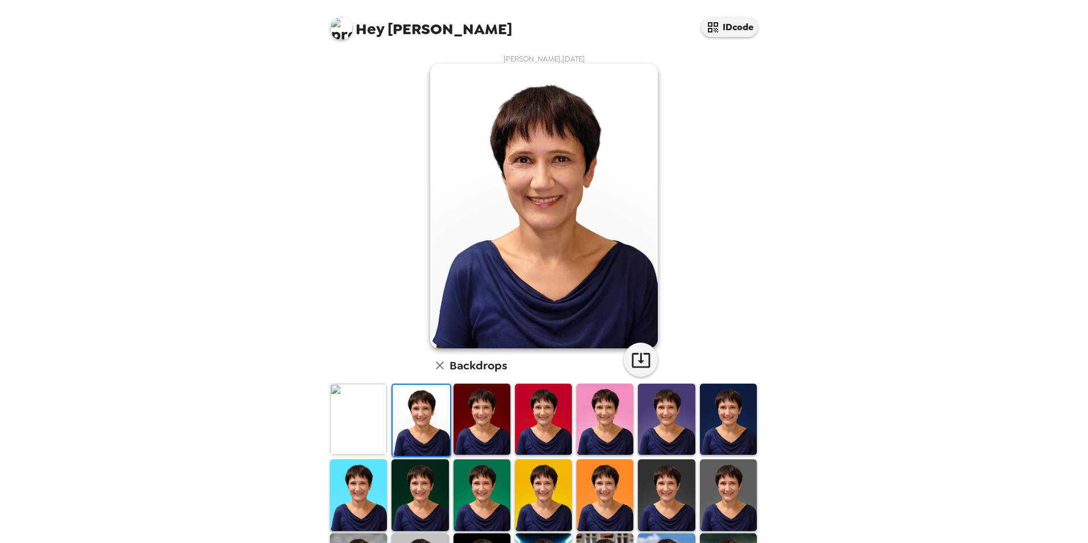
click at [495, 427] on img at bounding box center [482, 419] width 57 height 71
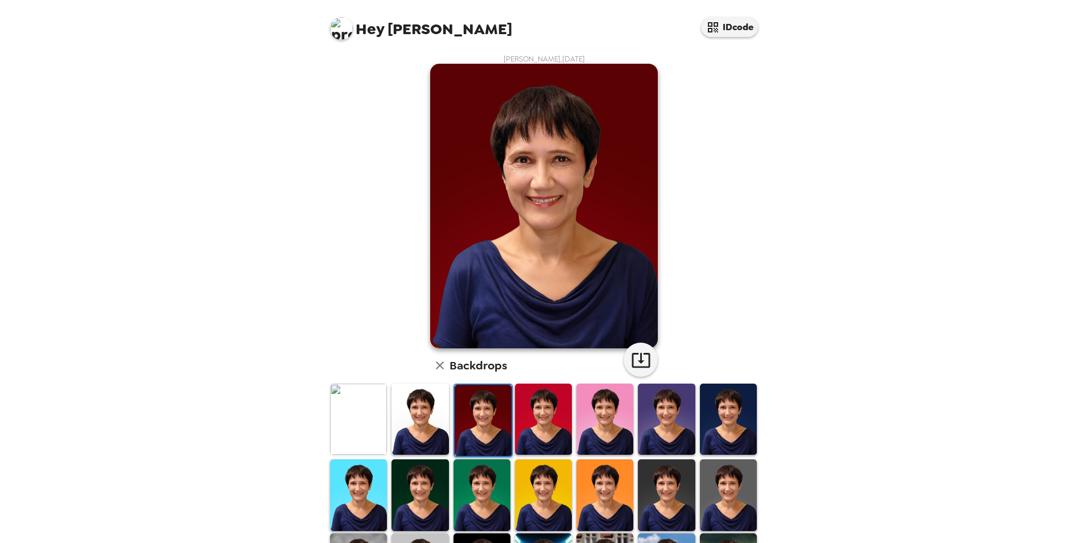
click at [541, 427] on img at bounding box center [543, 419] width 57 height 71
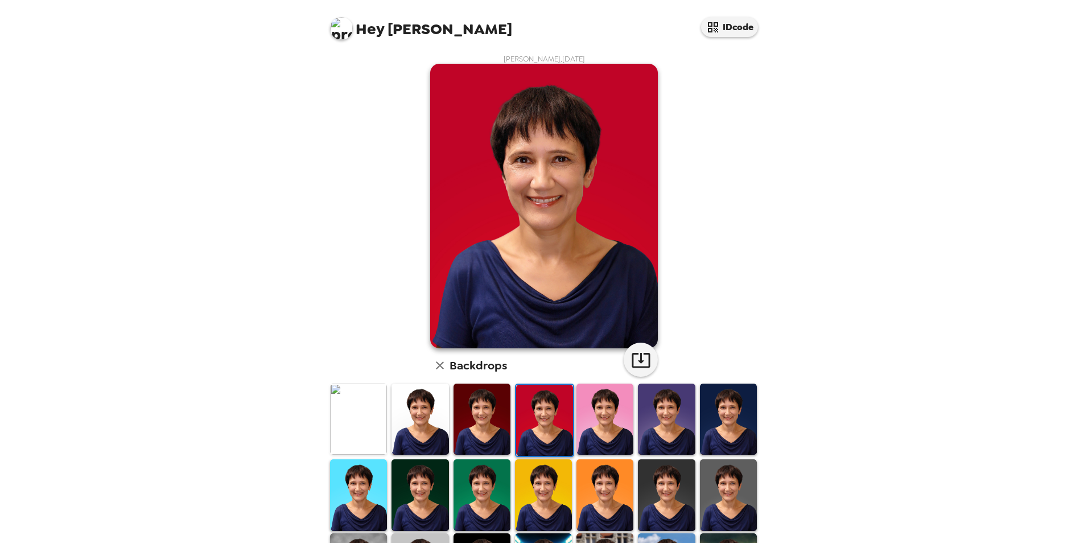
click at [629, 431] on div at bounding box center [604, 421] width 61 height 76
click at [660, 436] on img at bounding box center [666, 419] width 57 height 71
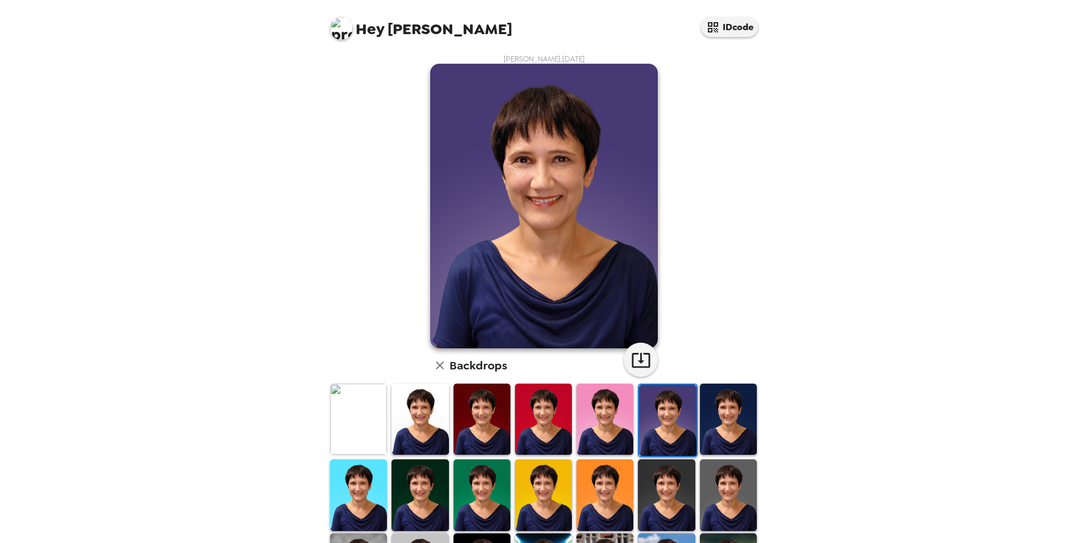
click at [362, 486] on img at bounding box center [358, 494] width 57 height 71
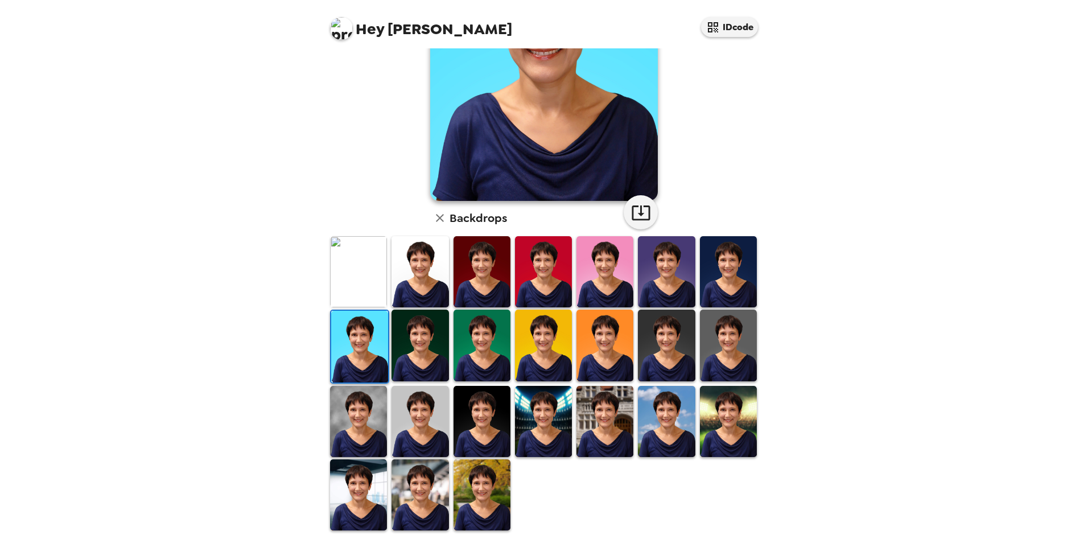
click at [435, 351] on img at bounding box center [420, 345] width 57 height 71
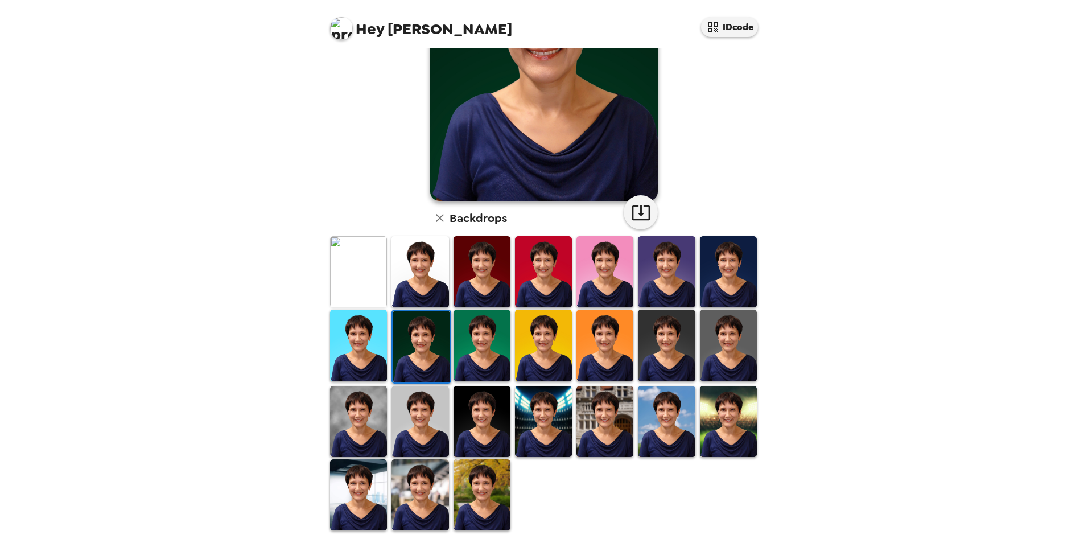
click at [479, 357] on img at bounding box center [482, 345] width 57 height 71
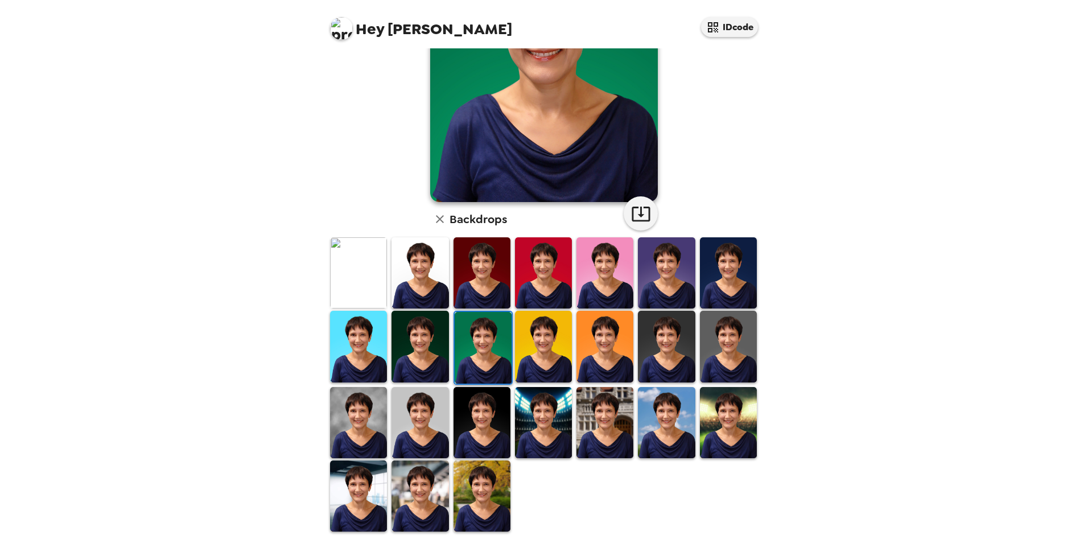
scroll to position [147, 0]
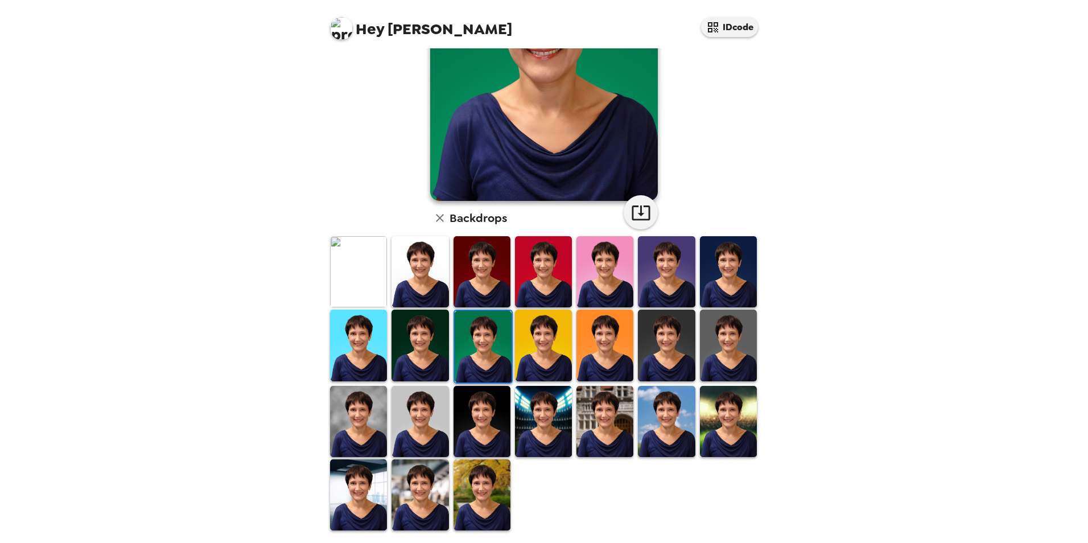
click at [175, 277] on div "Hey Zola IDcode Zola Allen , 09-16-2025 Backdrops" at bounding box center [544, 271] width 1088 height 543
